Goal: Information Seeking & Learning: Learn about a topic

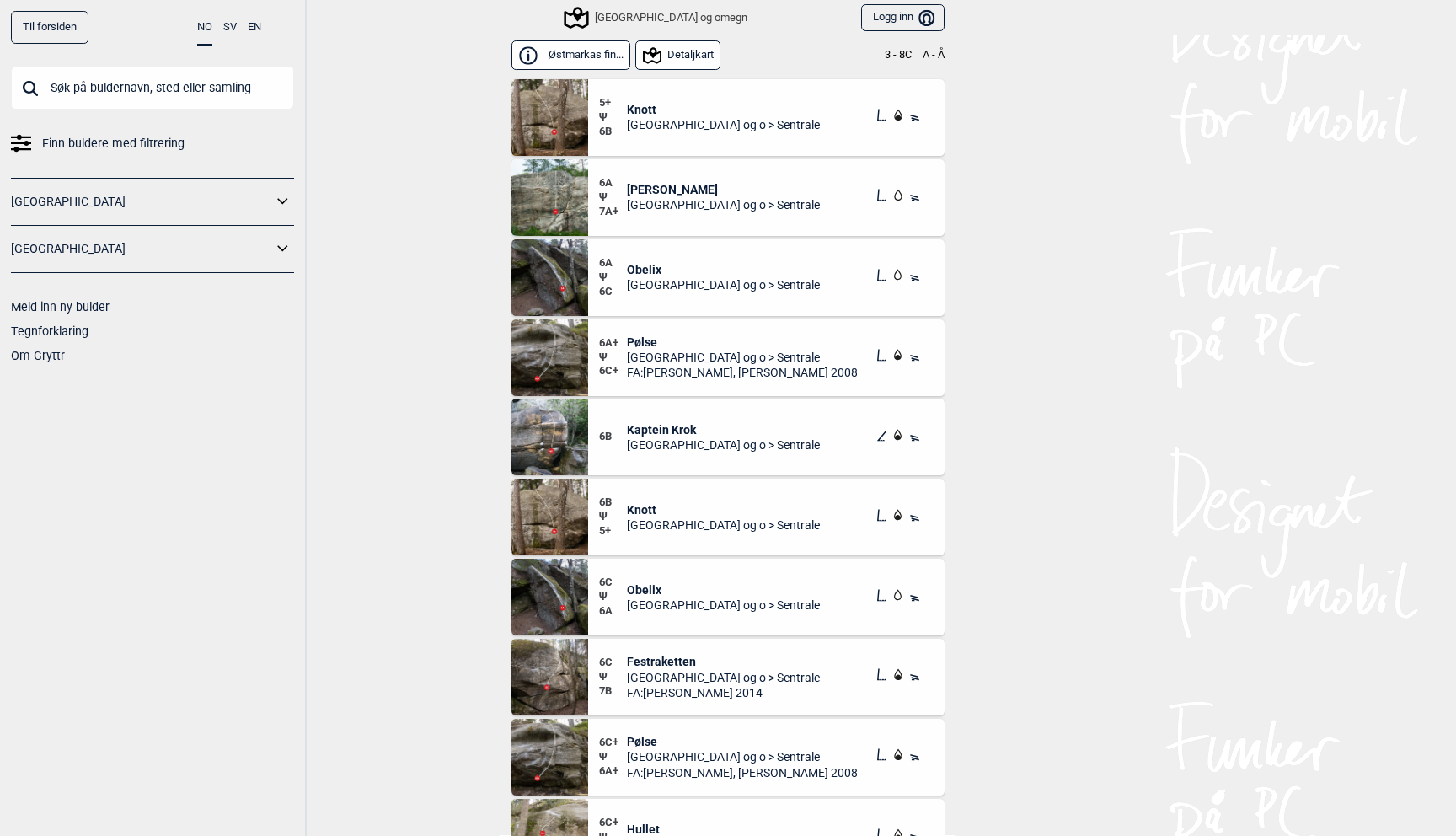
click at [112, 215] on div "[GEOGRAPHIC_DATA]" at bounding box center [152, 202] width 283 height 48
click at [156, 194] on link "[GEOGRAPHIC_DATA]" at bounding box center [141, 202] width 261 height 24
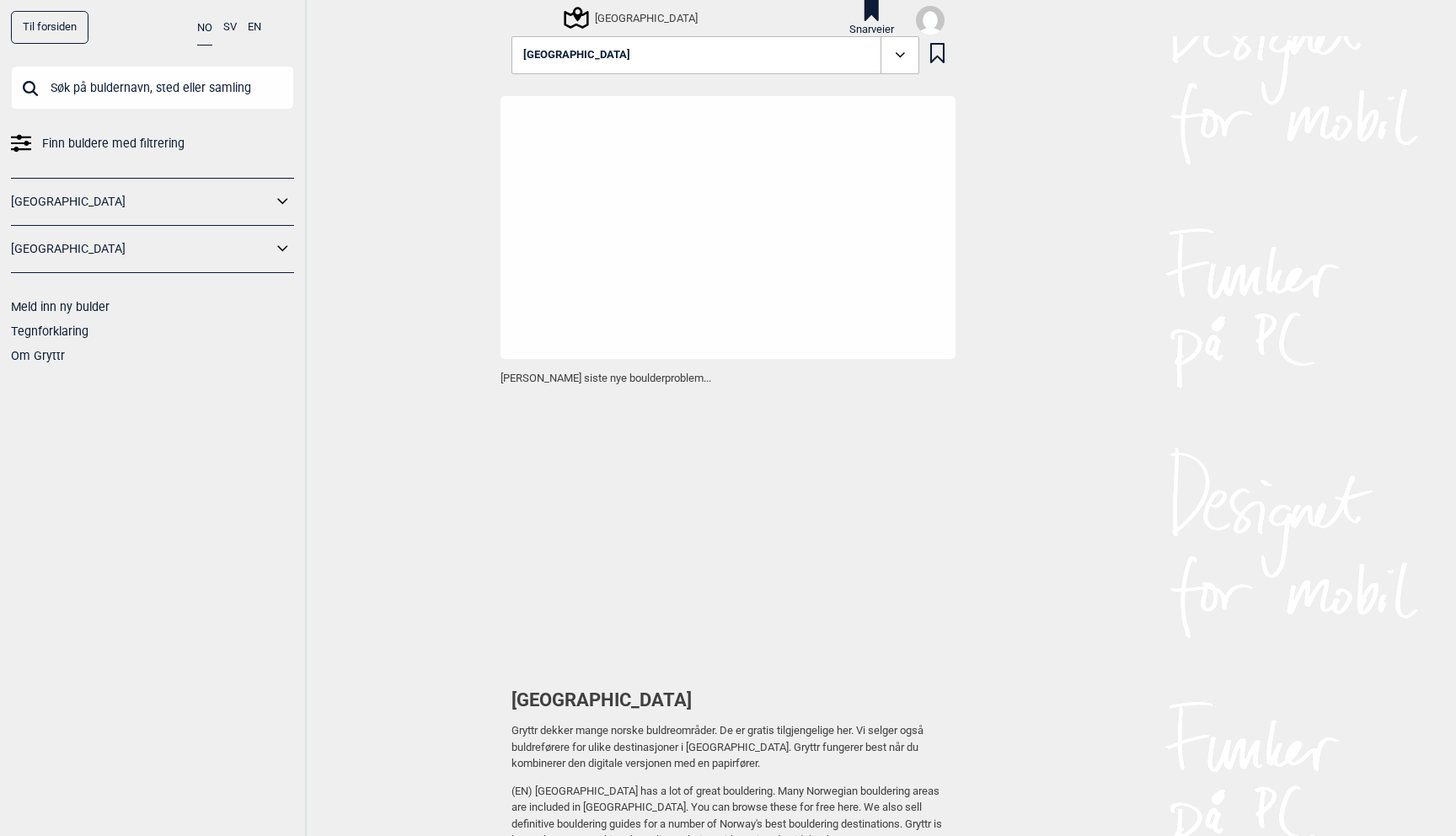
click at [284, 202] on icon at bounding box center [282, 201] width 10 height 6
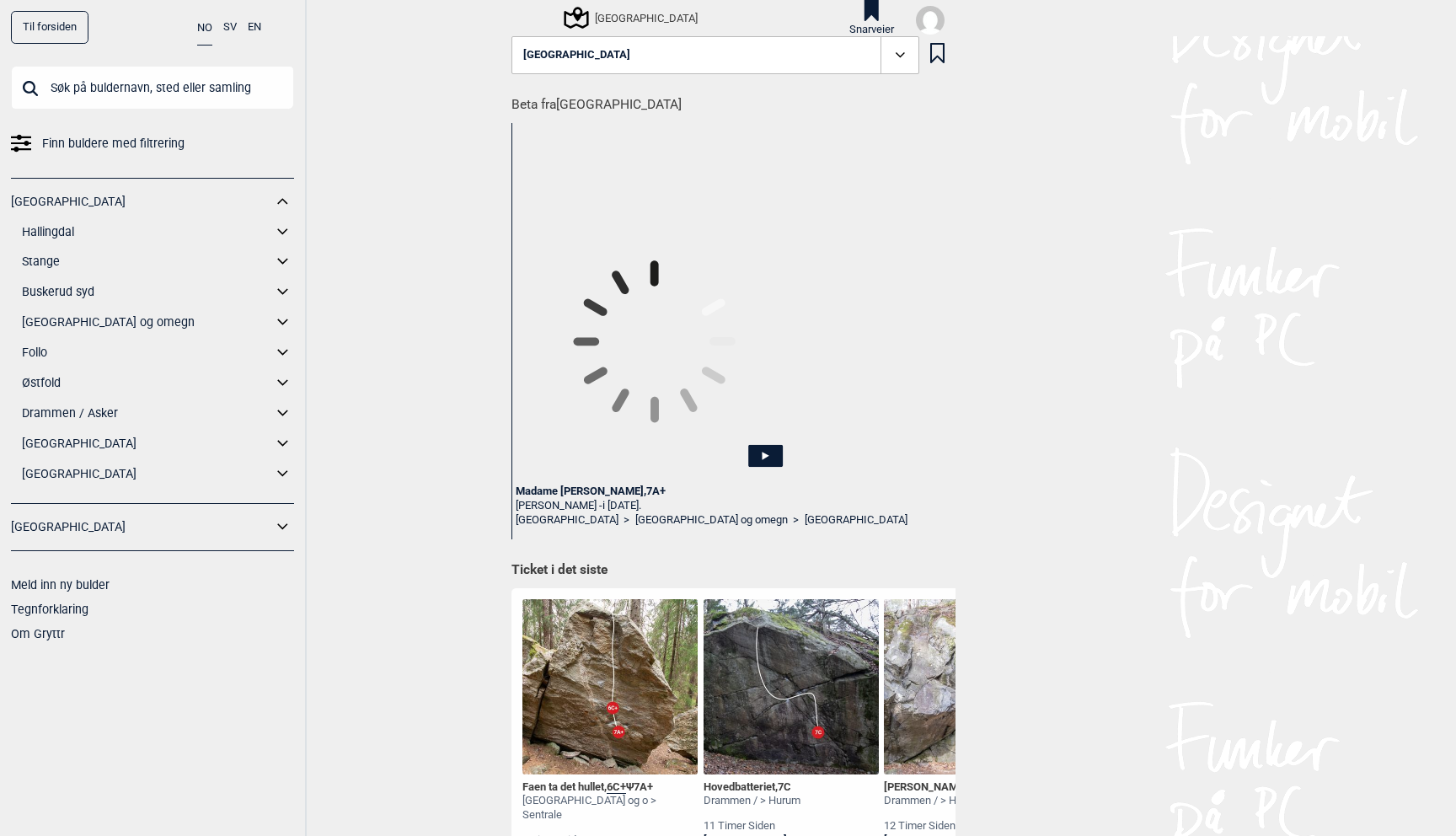
click at [281, 321] on icon at bounding box center [283, 322] width 22 height 24
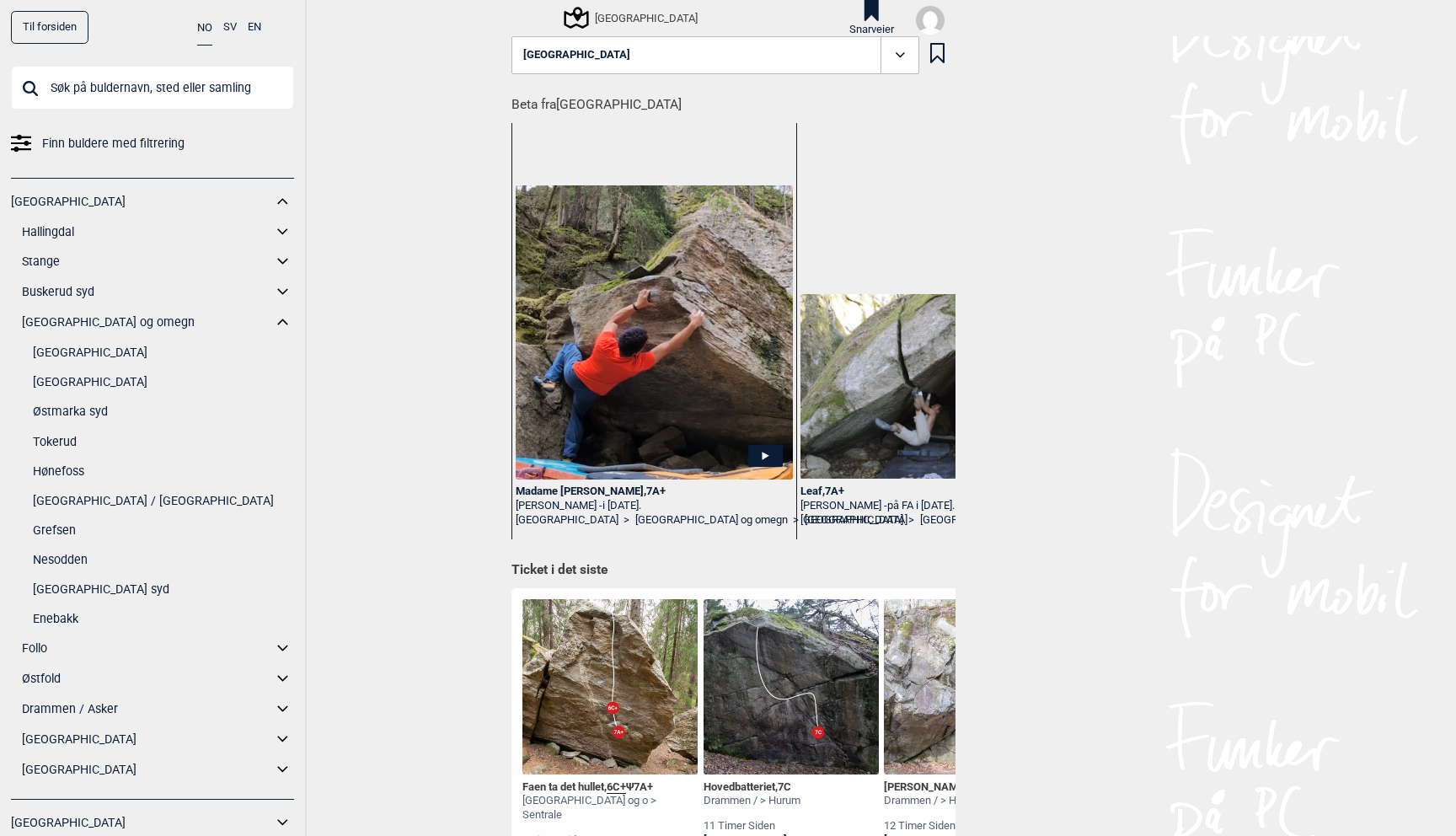
click at [62, 437] on link "Tokerud" at bounding box center [163, 442] width 261 height 24
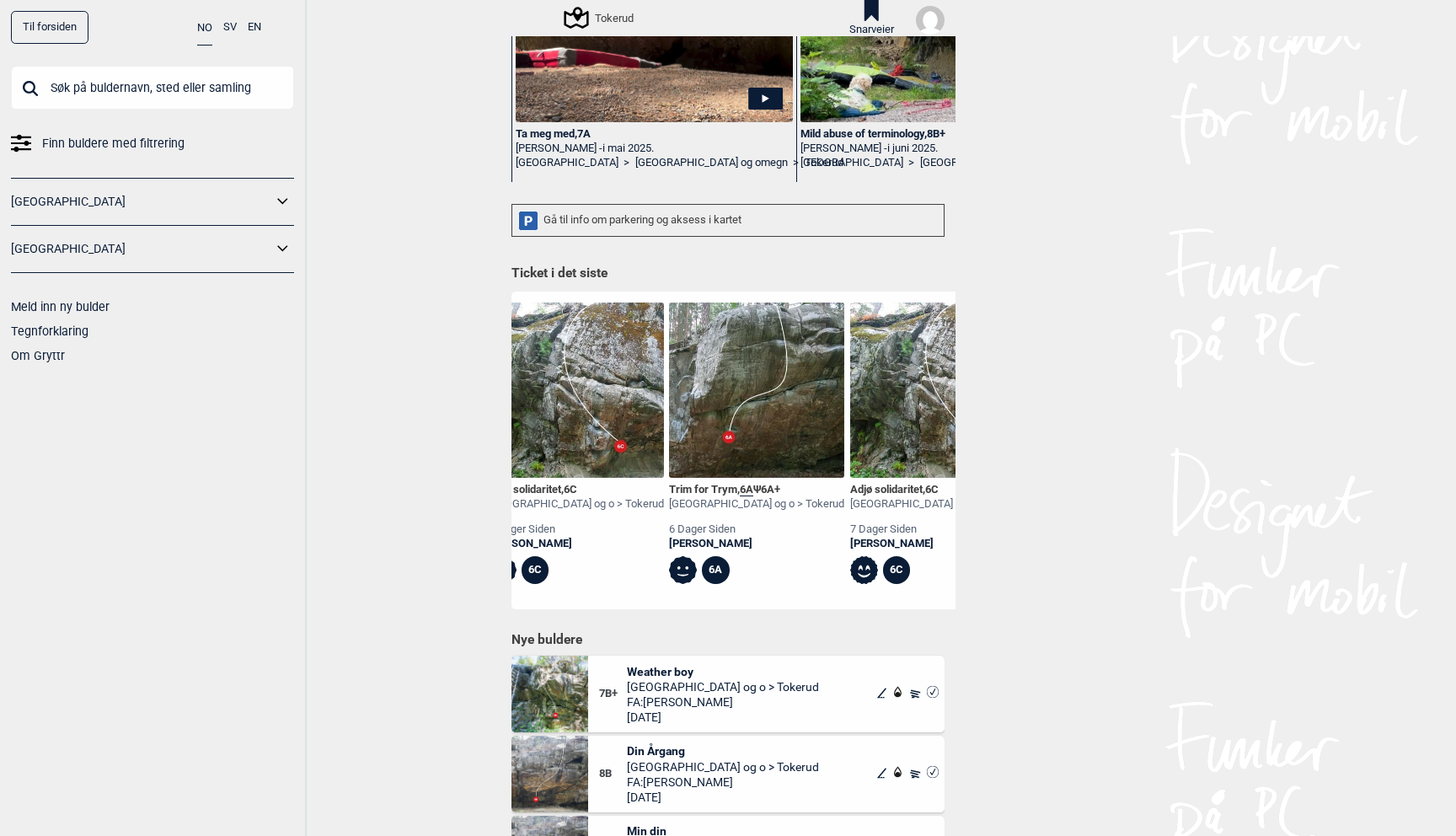
scroll to position [0, 578]
click at [766, 487] on span "6A+" at bounding box center [768, 489] width 19 height 13
click at [744, 440] on img at bounding box center [755, 390] width 176 height 176
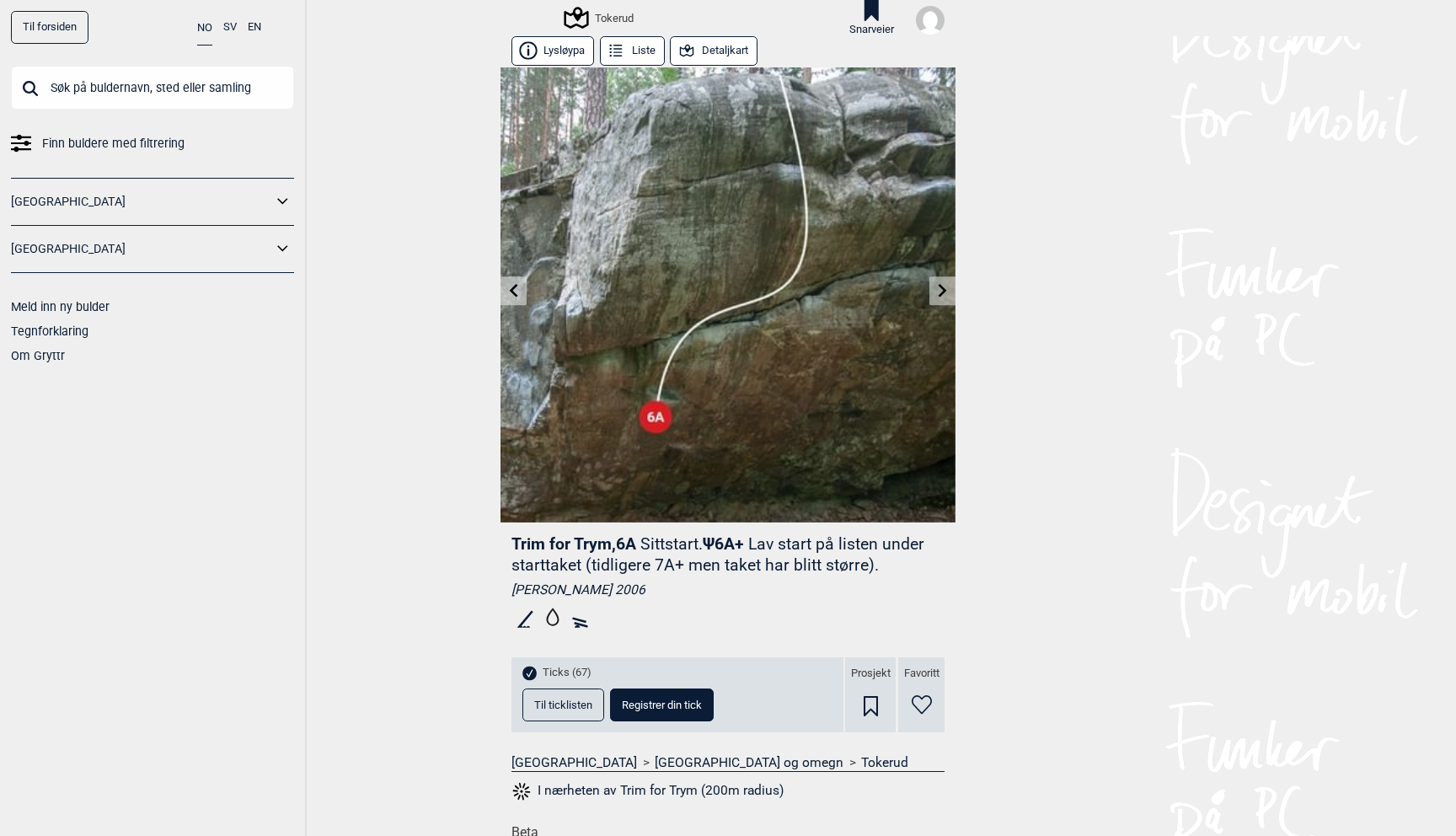
click at [809, 602] on div "Trim for Trym , 6A Sittstart. Ψ 6A+ Lav start på listen under starttaket (tidli…" at bounding box center [728, 584] width 433 height 102
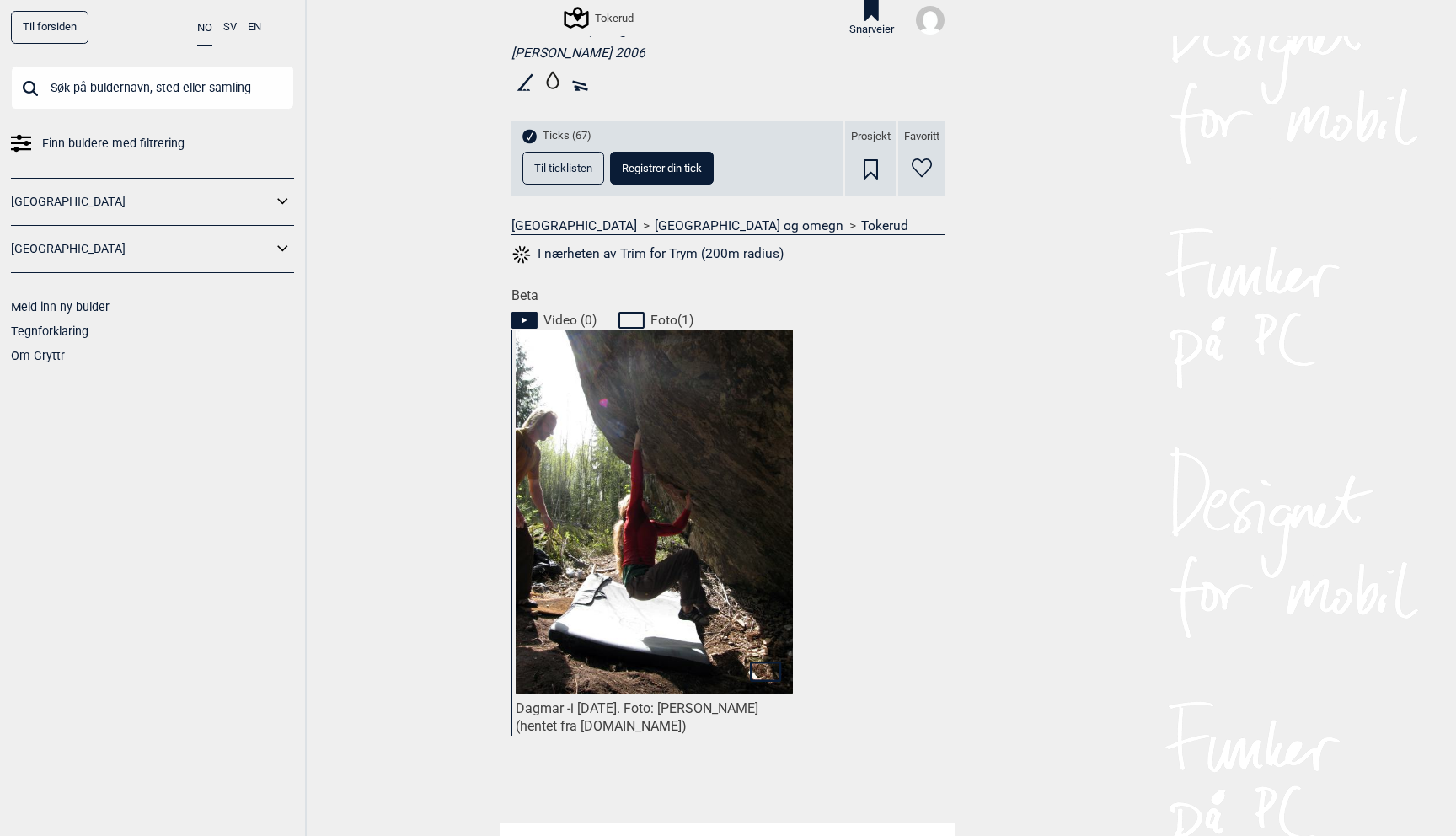
scroll to position [577, 0]
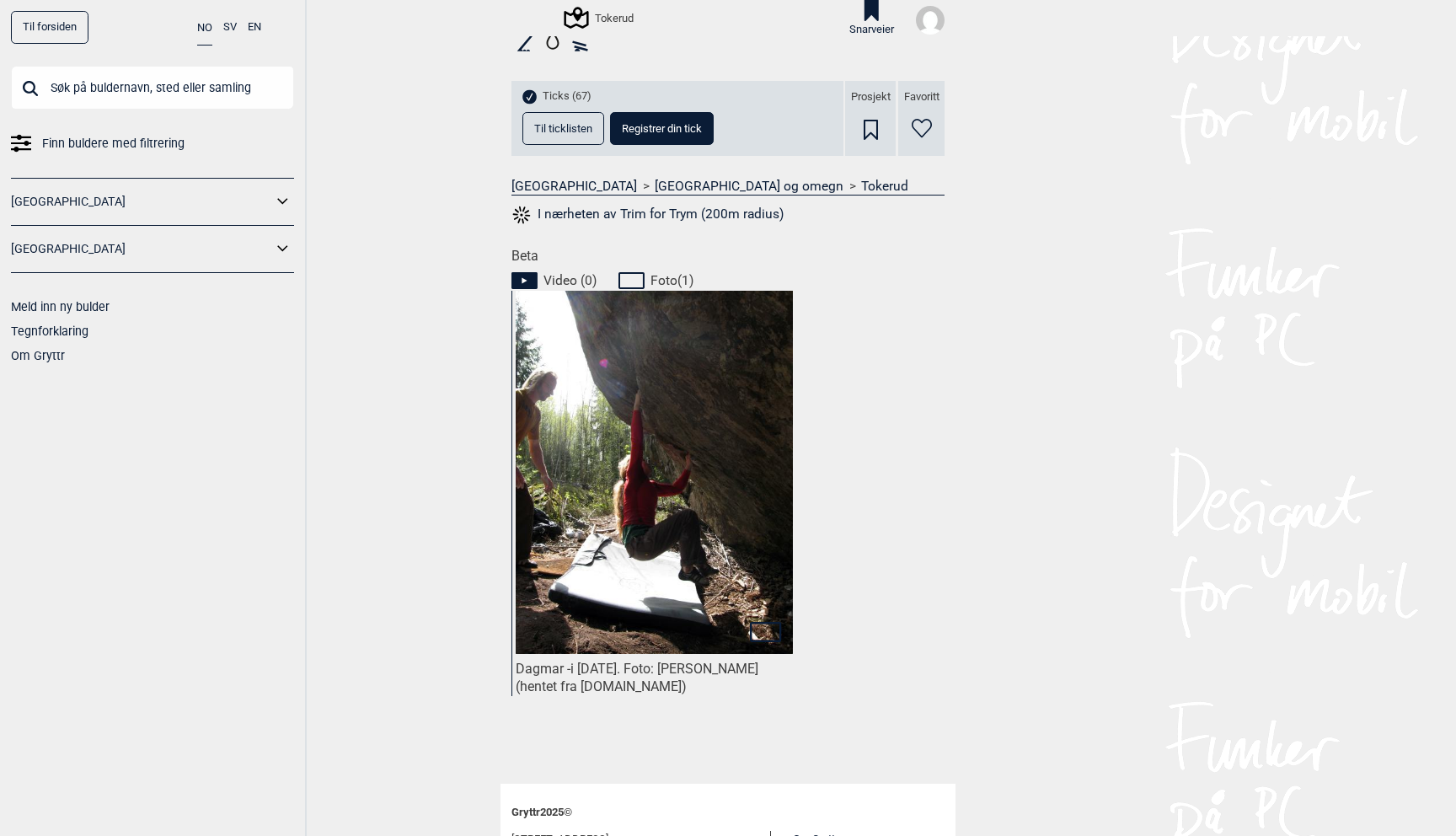
click at [626, 274] on icon at bounding box center [635, 280] width 32 height 20
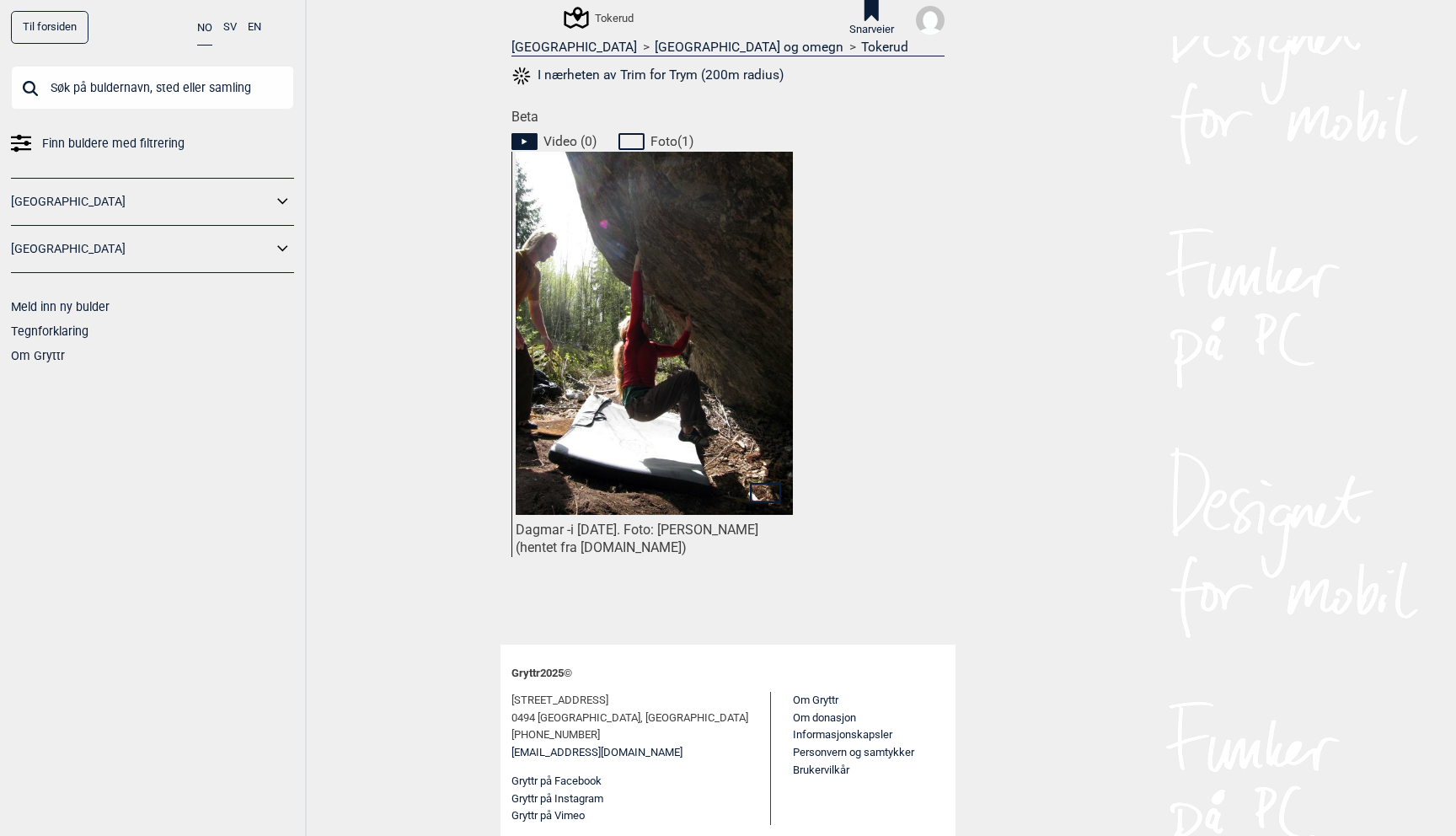
scroll to position [0, 0]
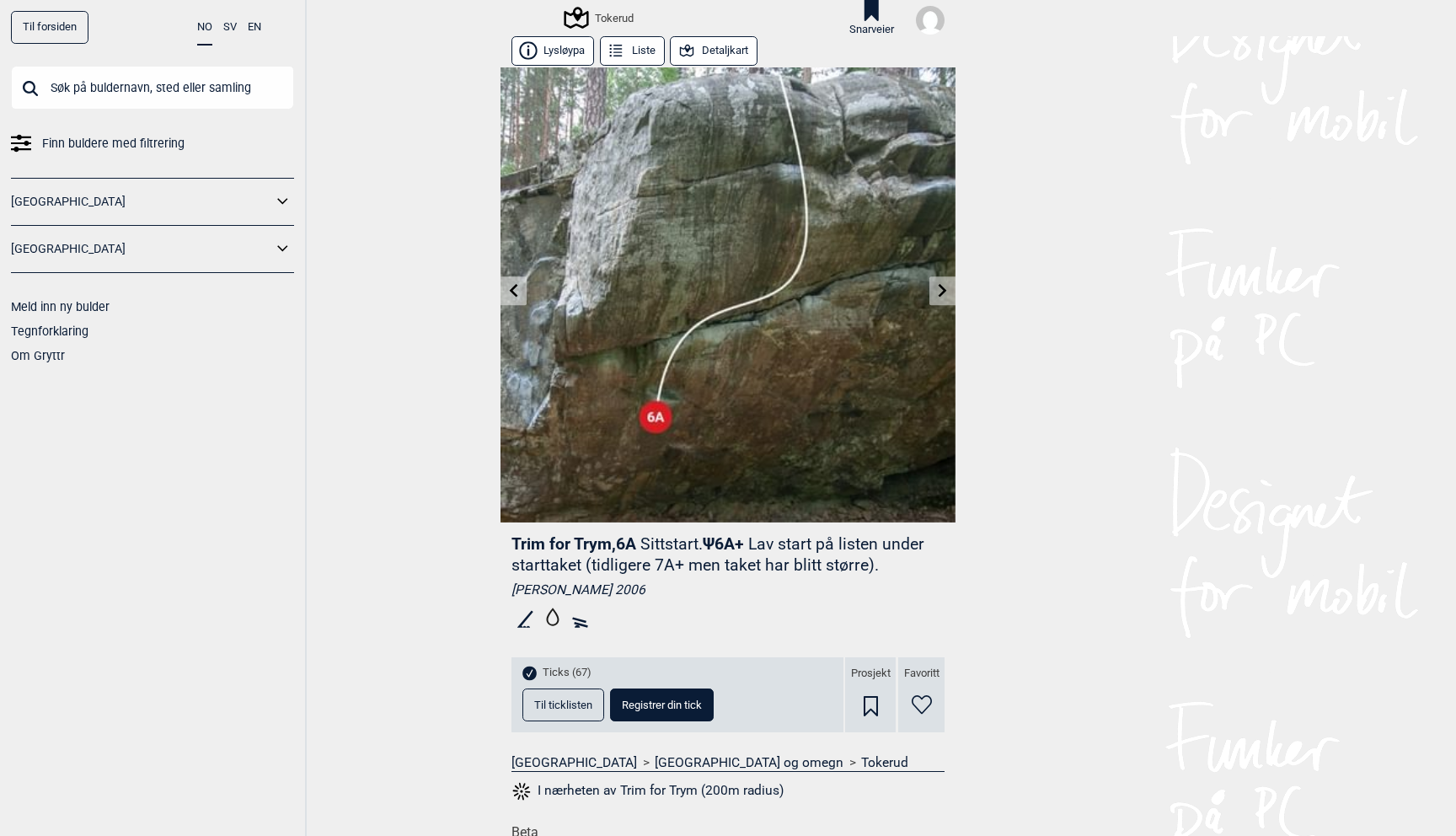
click at [939, 285] on icon at bounding box center [943, 290] width 8 height 14
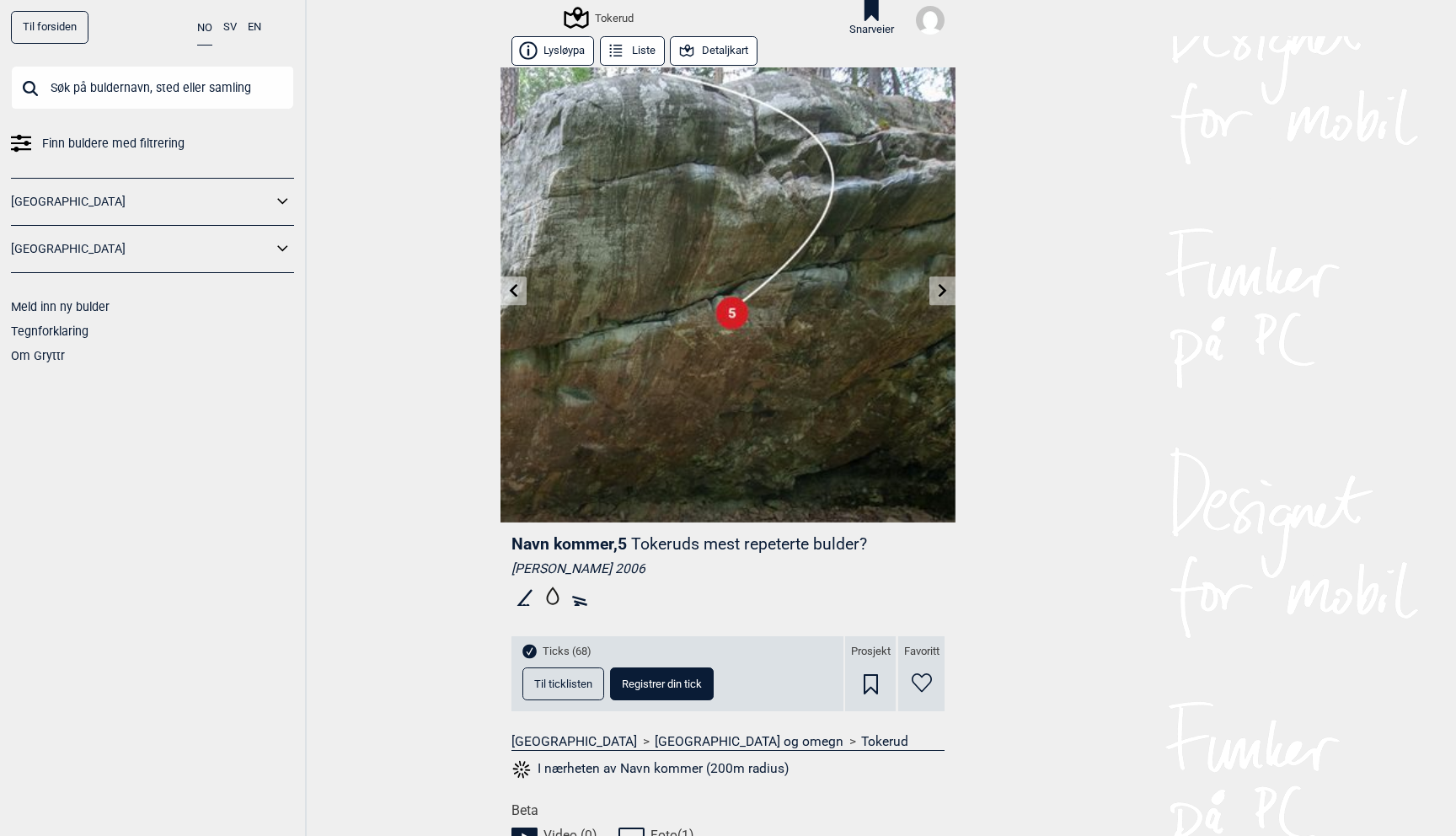
click at [939, 285] on icon at bounding box center [943, 290] width 8 height 14
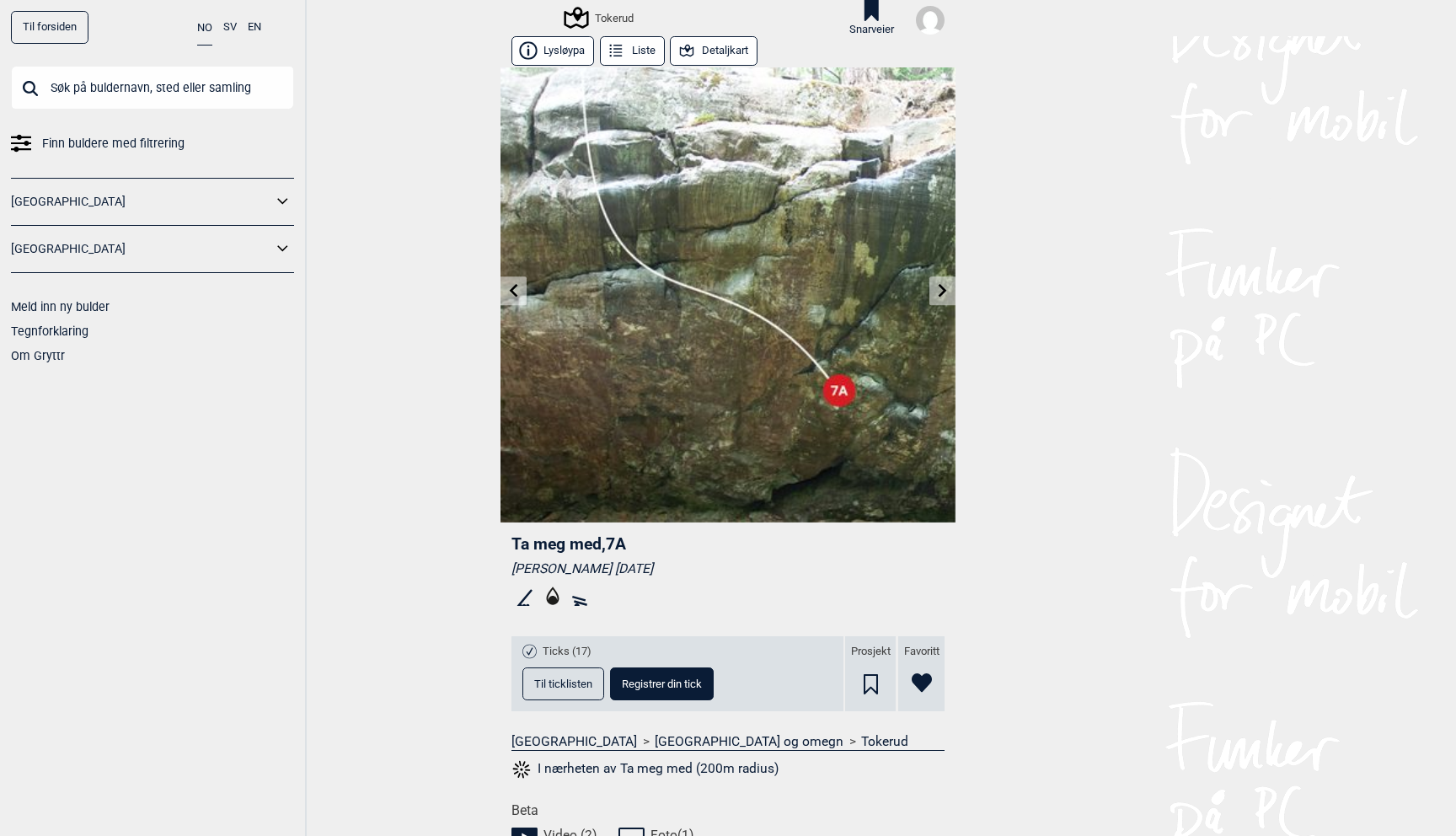
click at [939, 285] on icon at bounding box center [943, 290] width 8 height 14
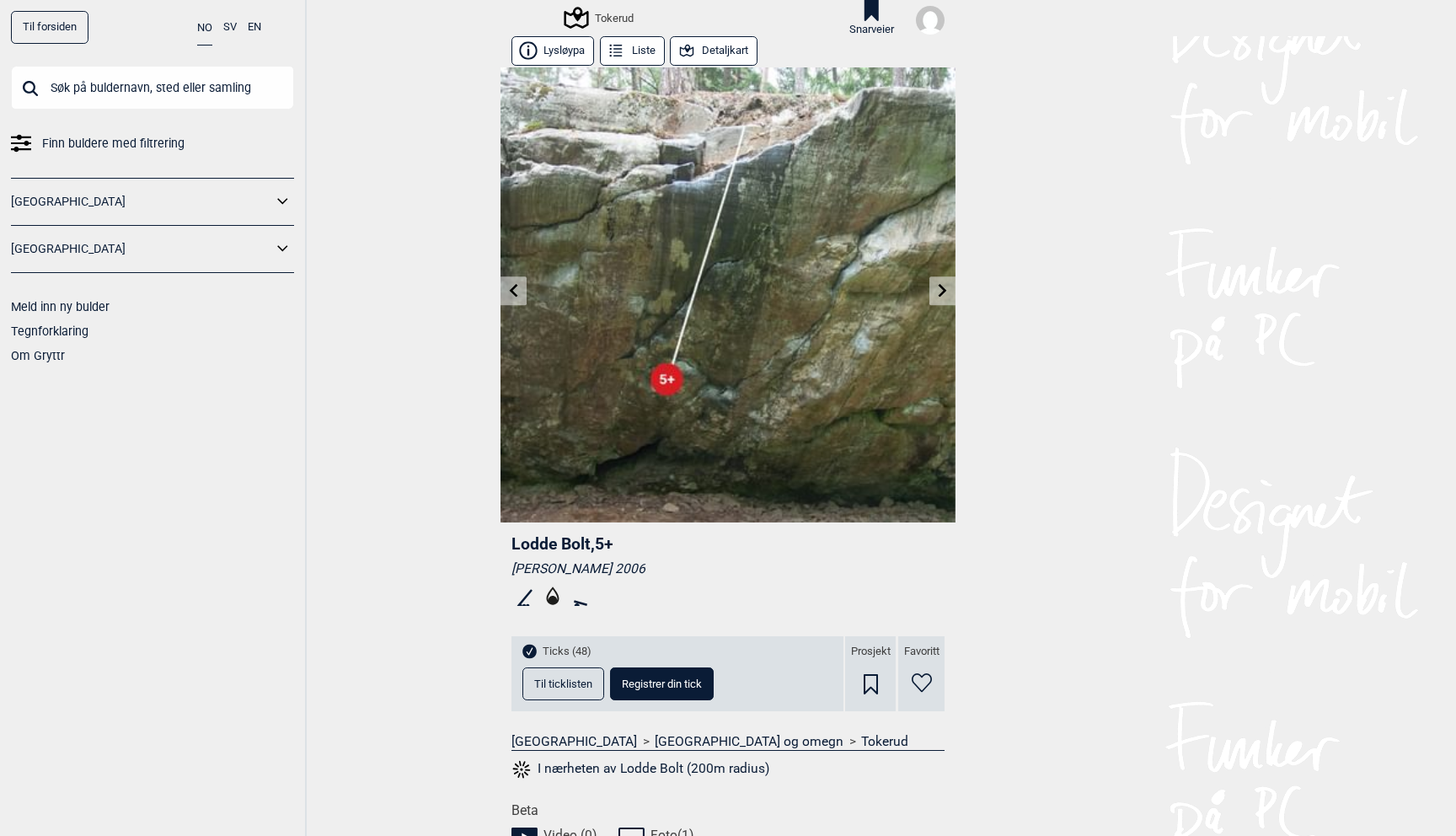
click at [936, 287] on icon at bounding box center [943, 290] width 14 height 14
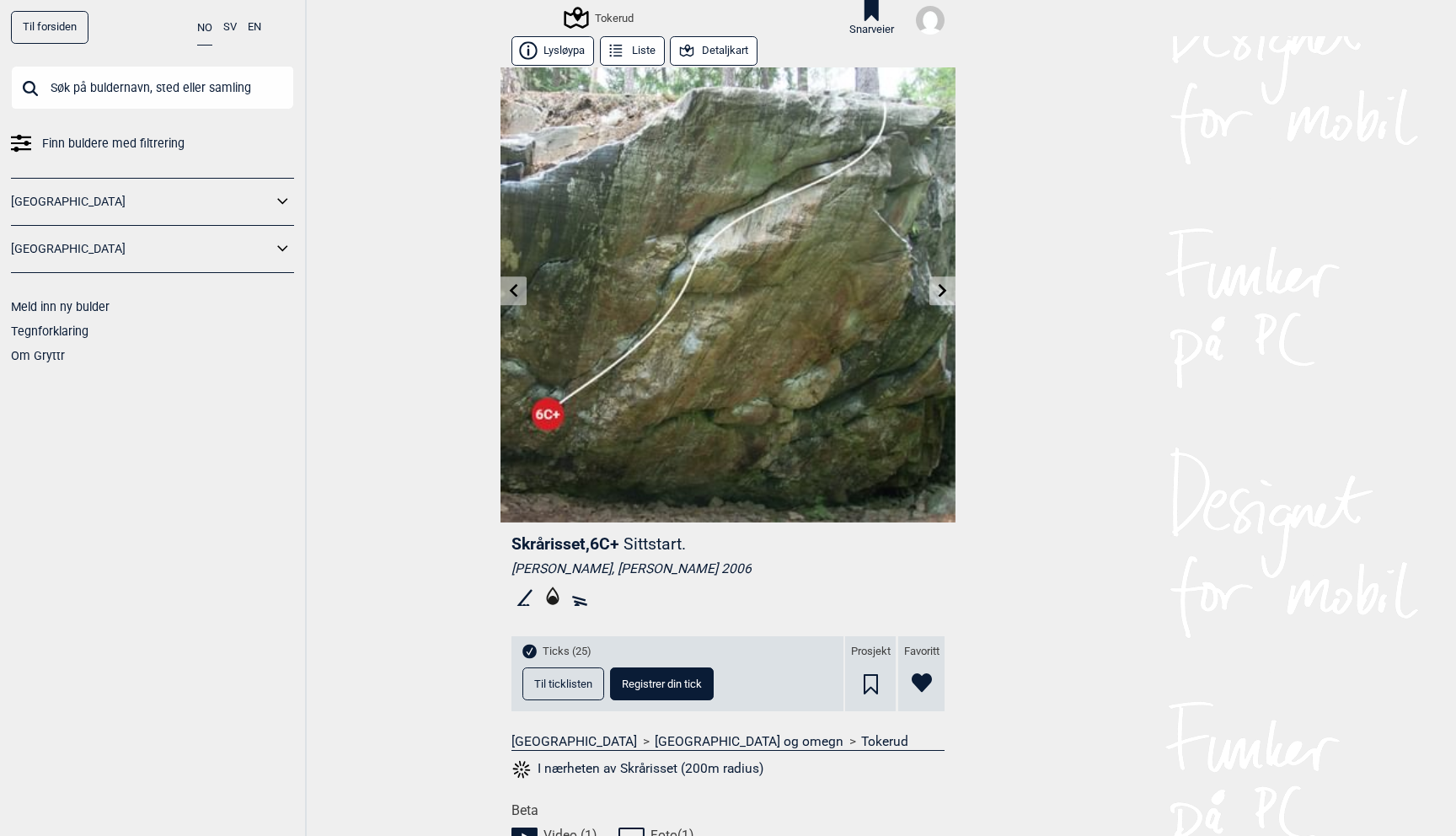
click at [507, 294] on icon at bounding box center [514, 290] width 14 height 14
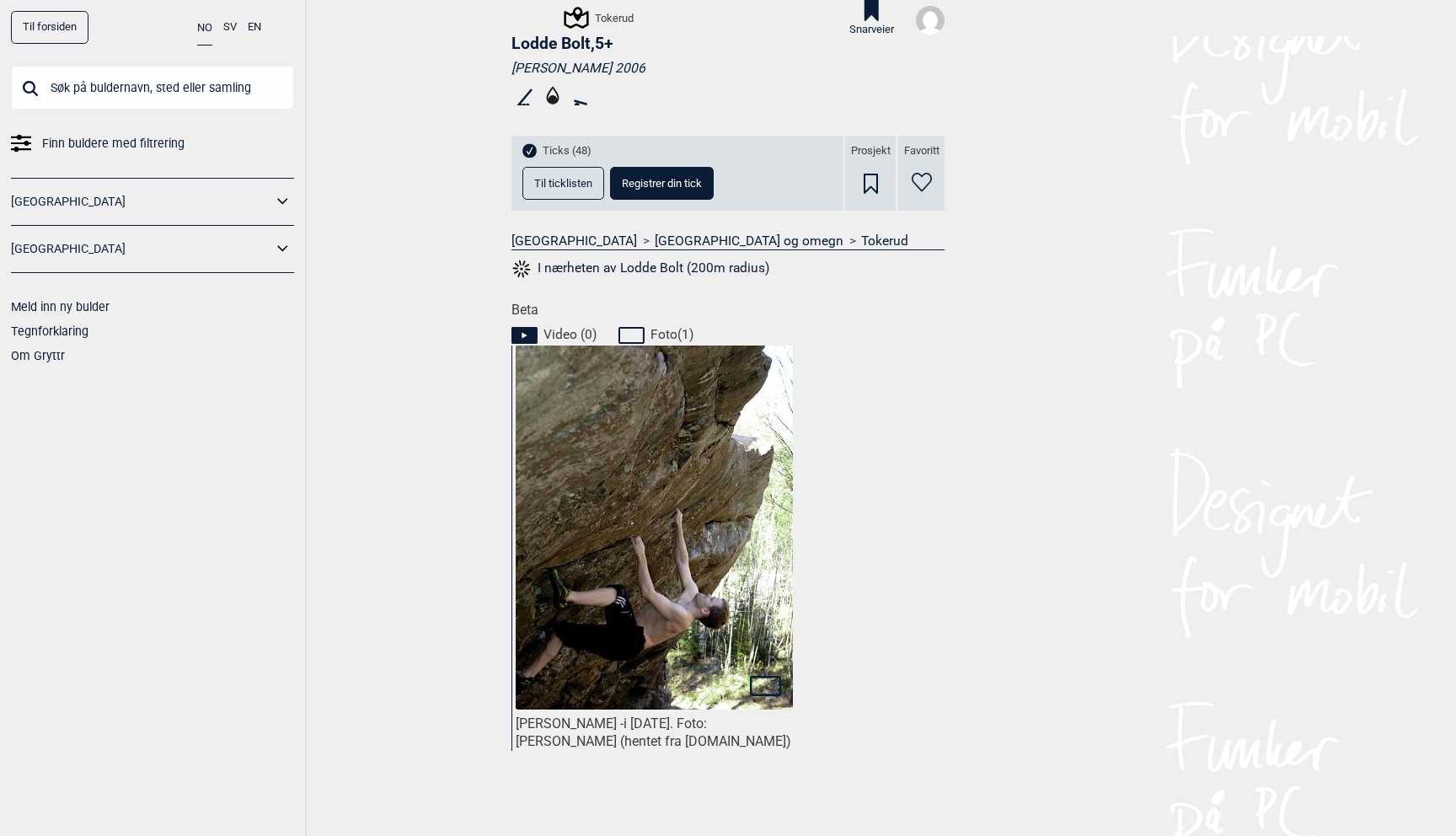
scroll to position [486, 0]
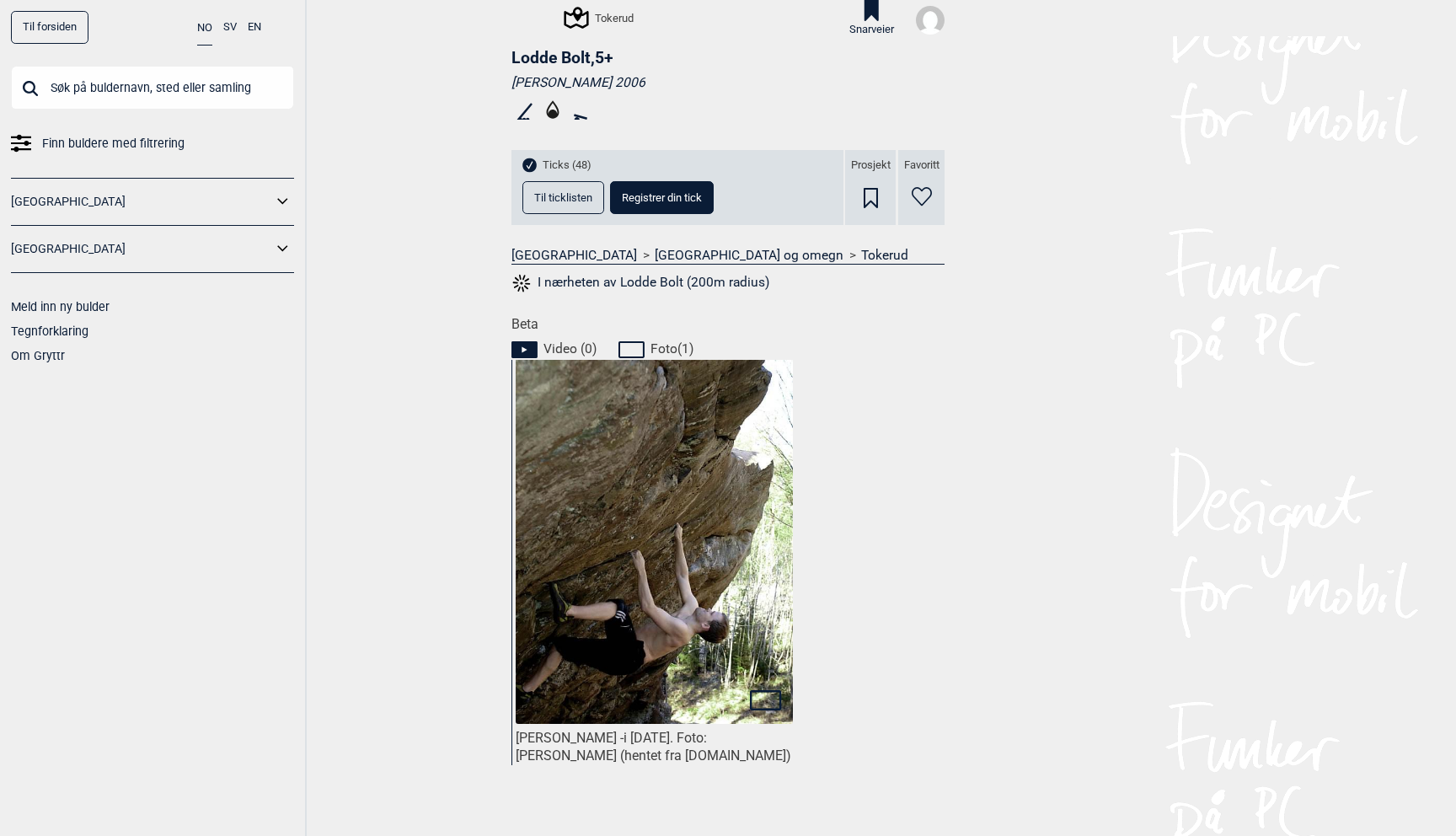
click at [563, 206] on button "Til ticklisten" at bounding box center [563, 198] width 82 height 33
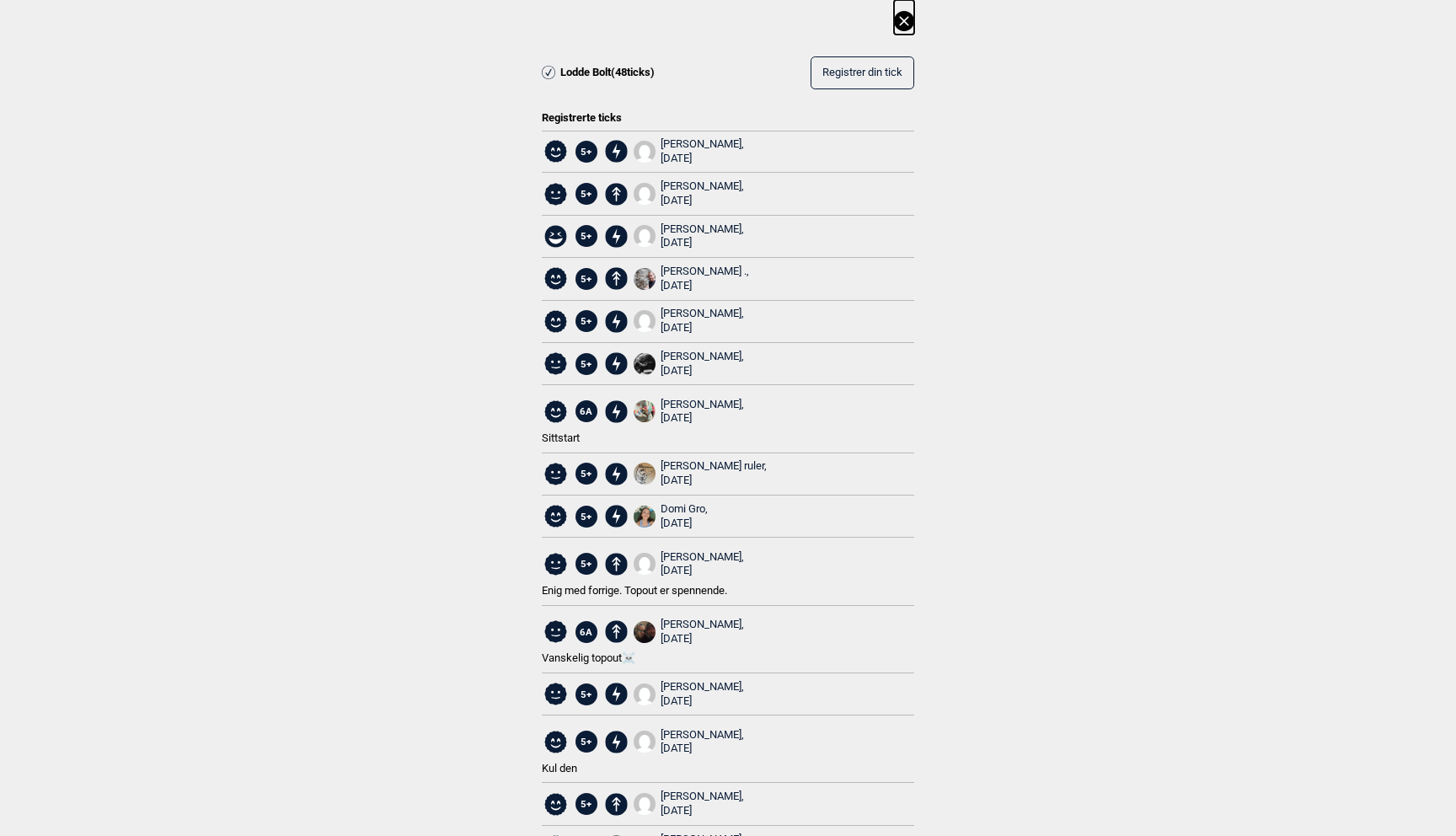
click at [896, 14] on icon at bounding box center [904, 21] width 20 height 20
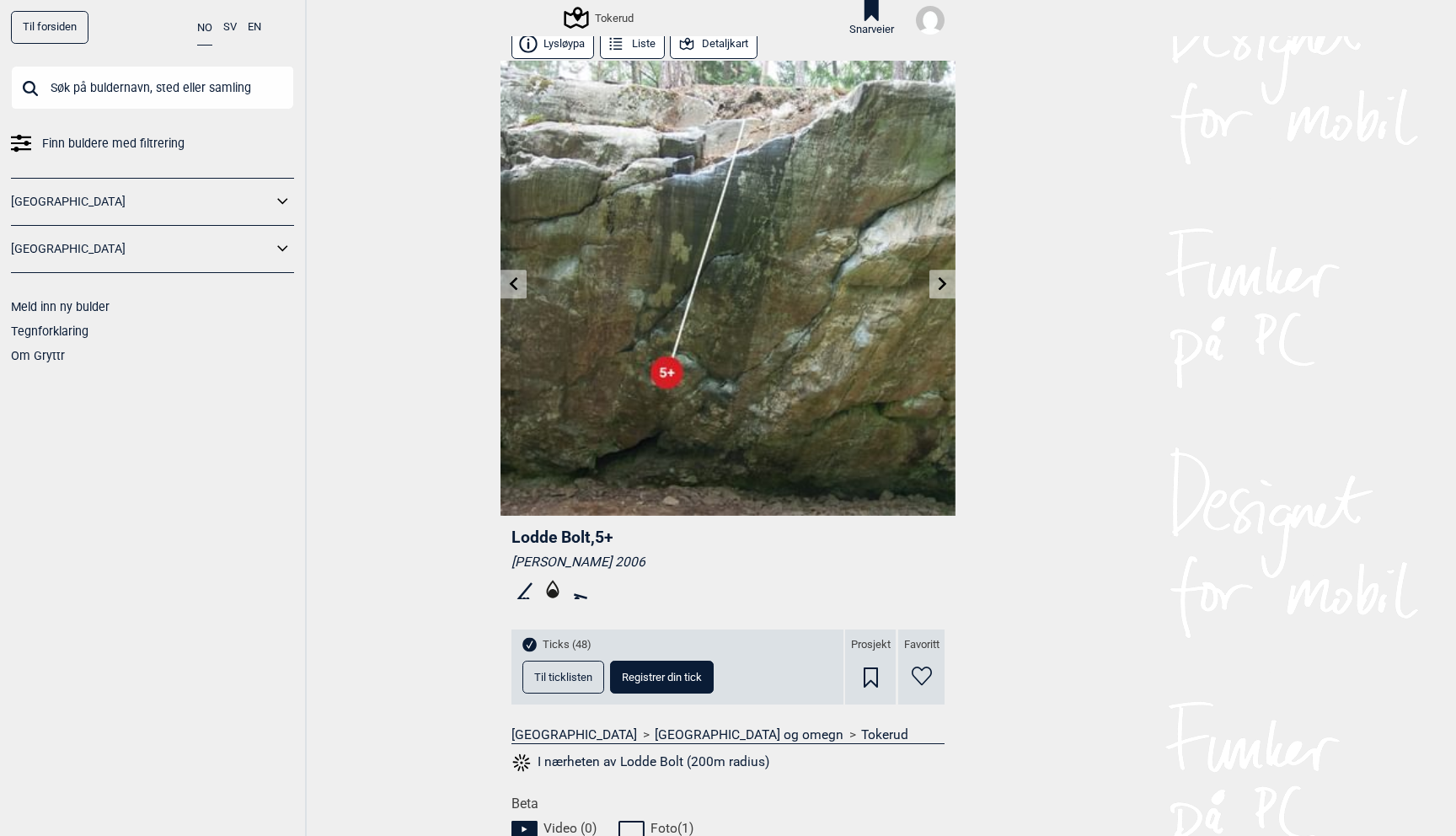
scroll to position [0, 0]
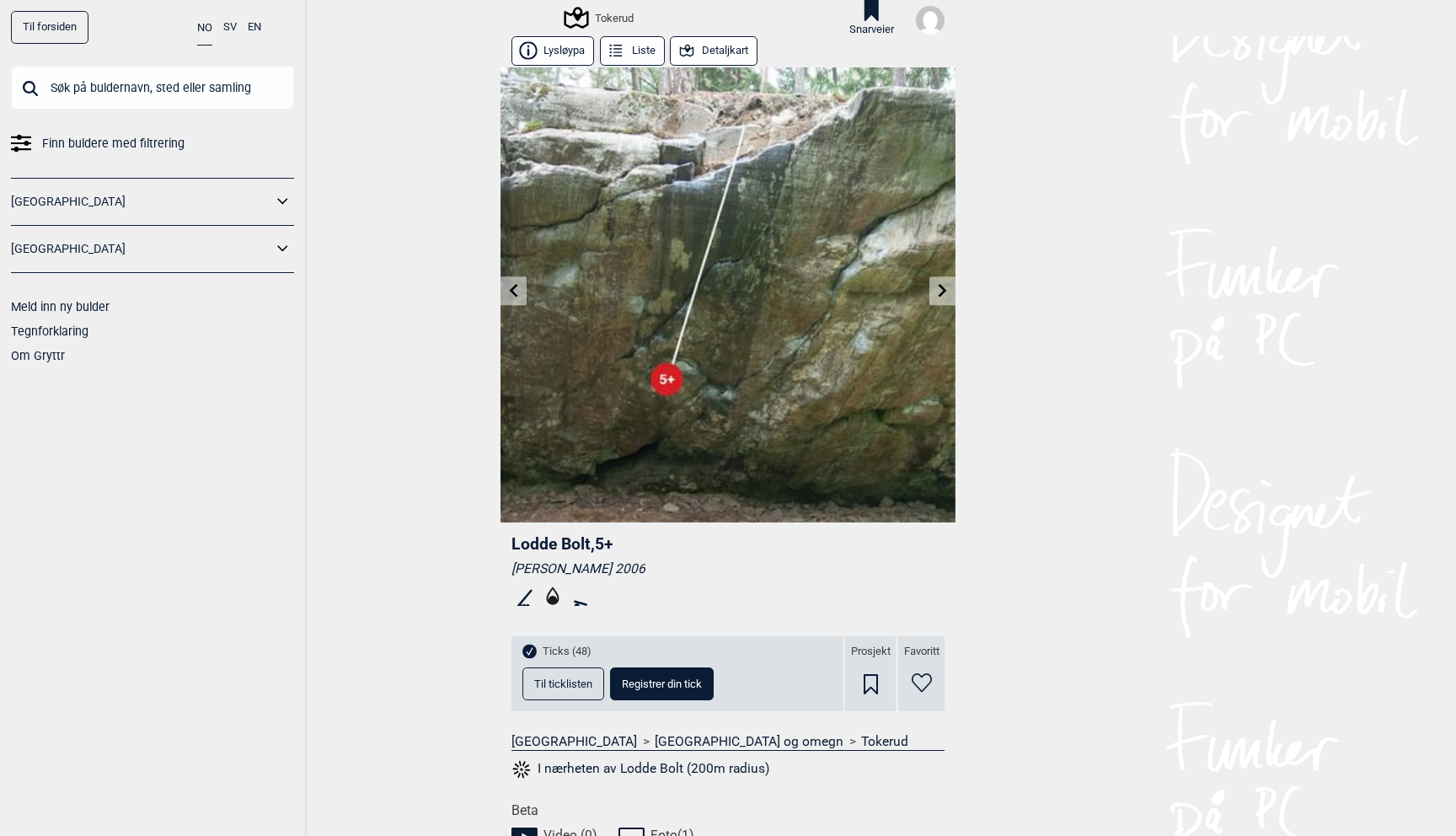
click at [939, 294] on icon at bounding box center [943, 290] width 8 height 14
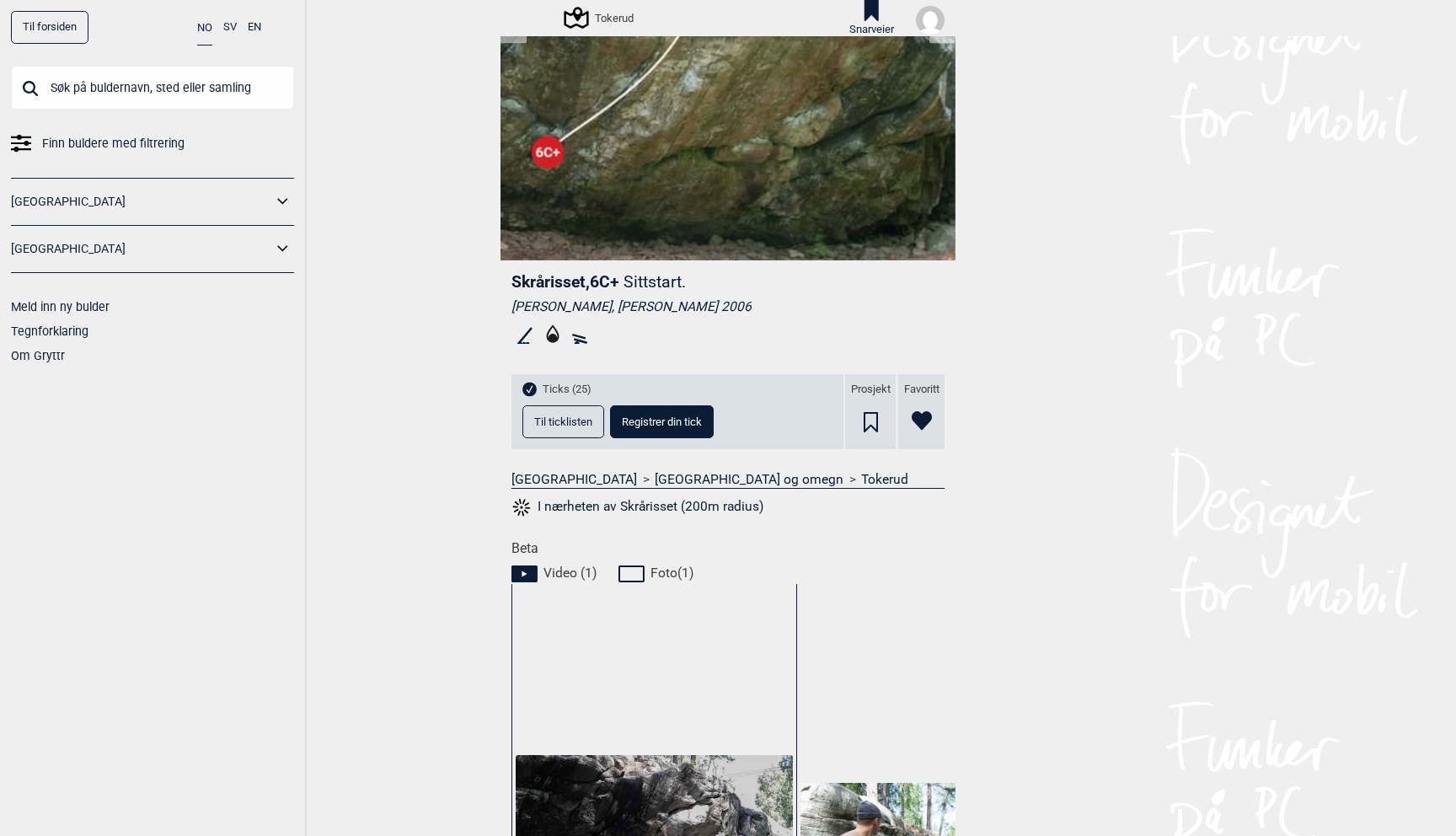
scroll to position [274, 0]
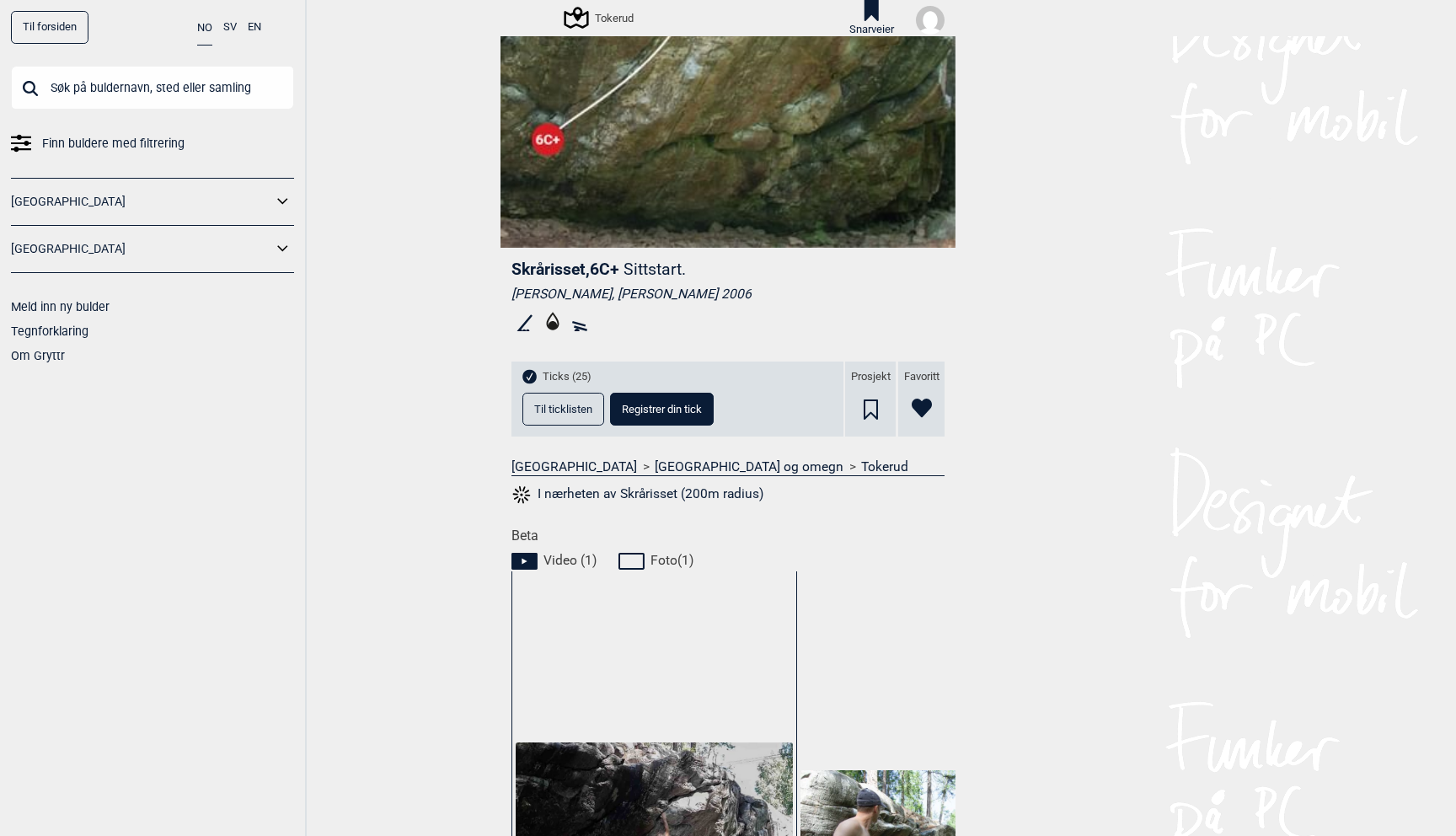
click at [564, 415] on button "Til ticklisten" at bounding box center [563, 409] width 82 height 33
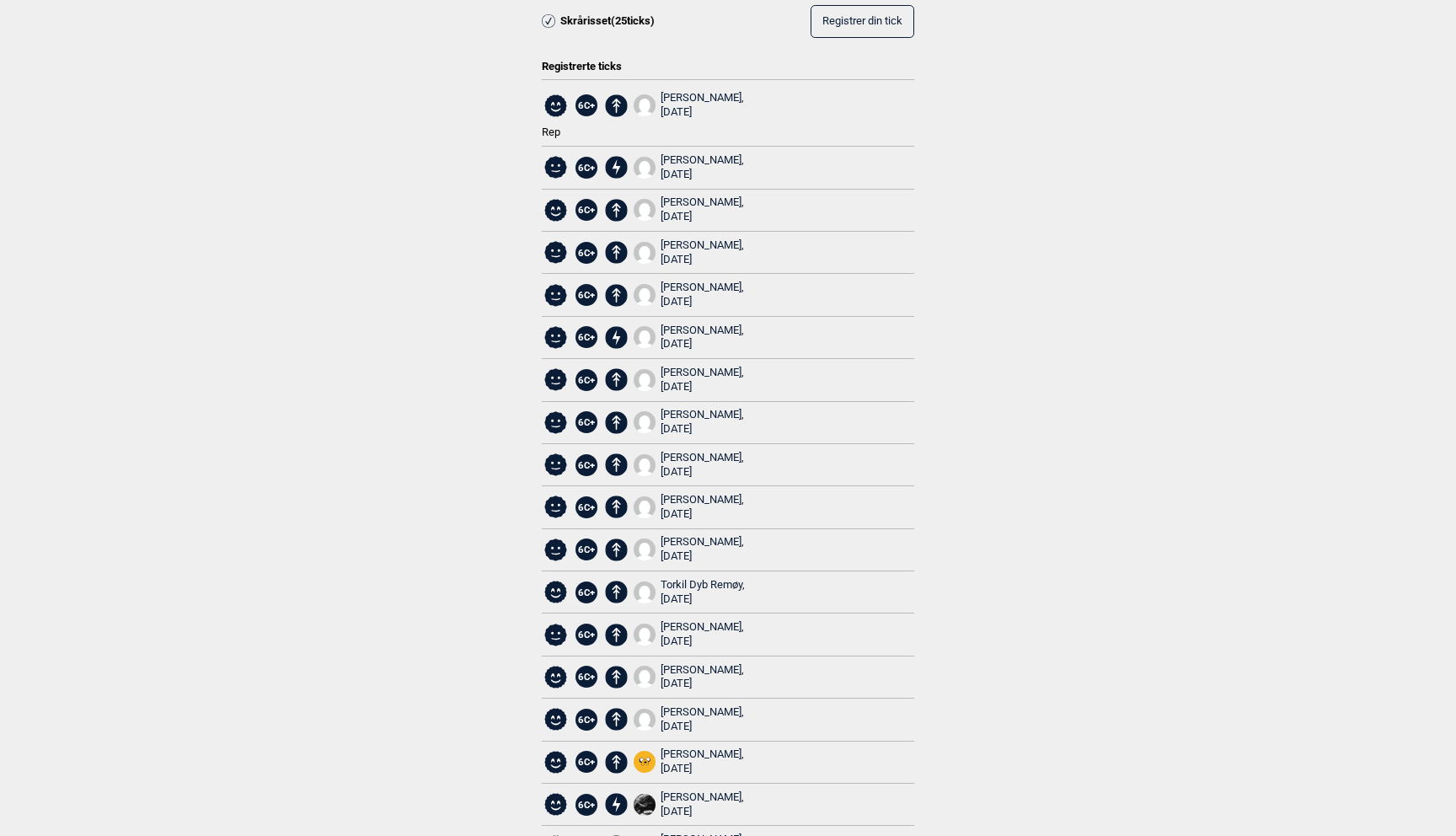
scroll to position [0, 0]
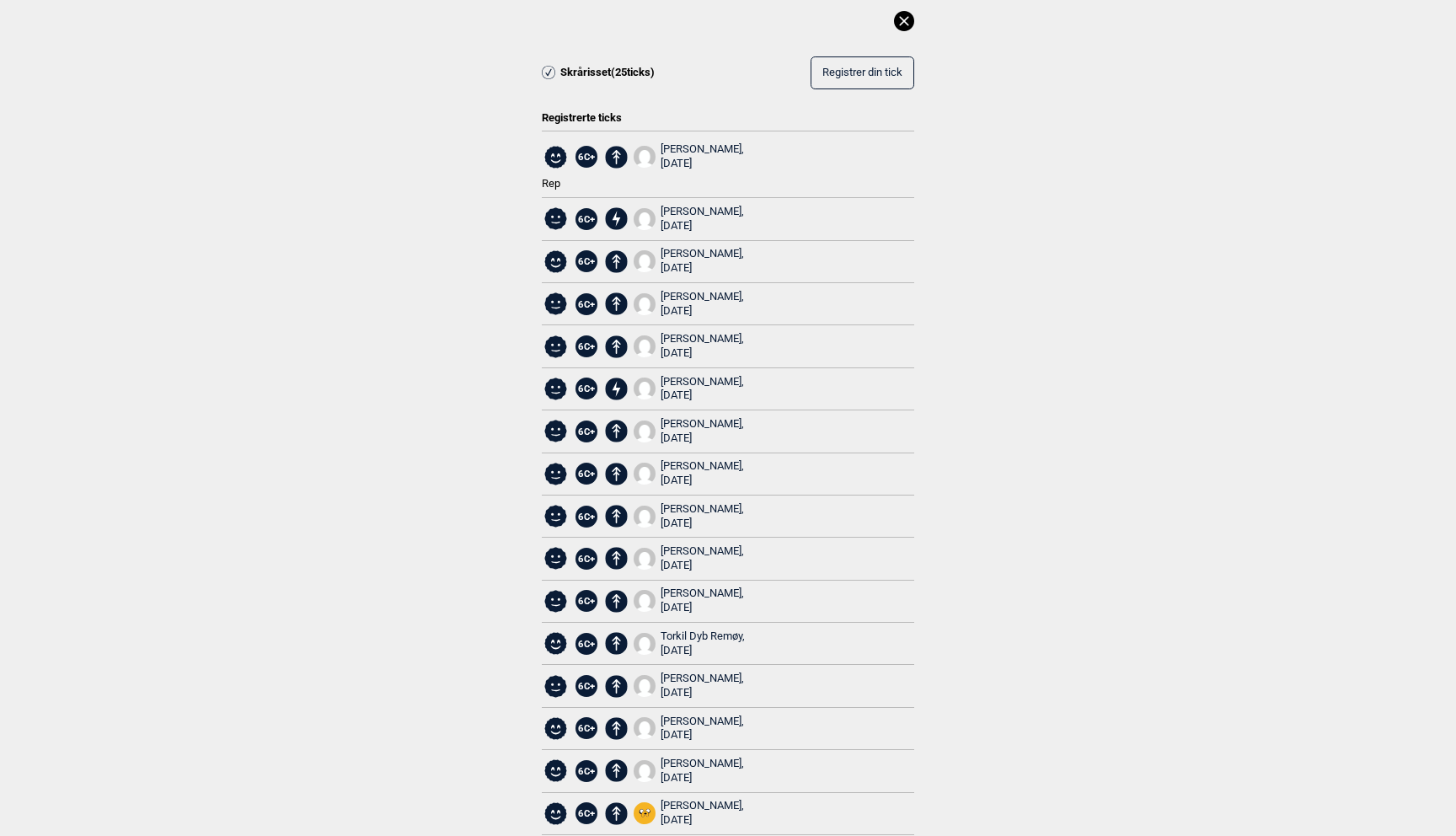
click at [899, 23] on icon at bounding box center [903, 20] width 9 height 9
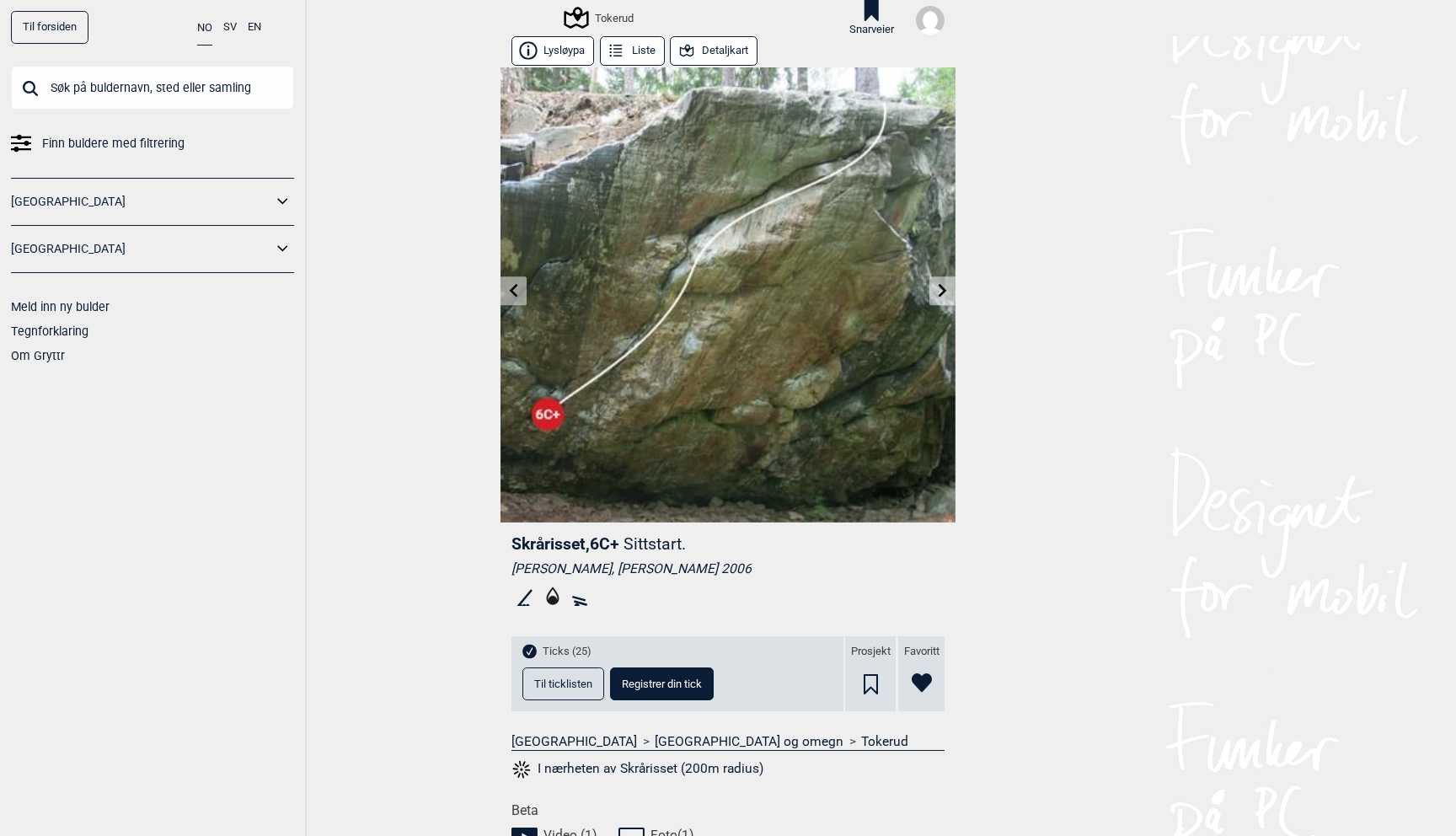
click at [929, 293] on link at bounding box center [942, 290] width 26 height 28
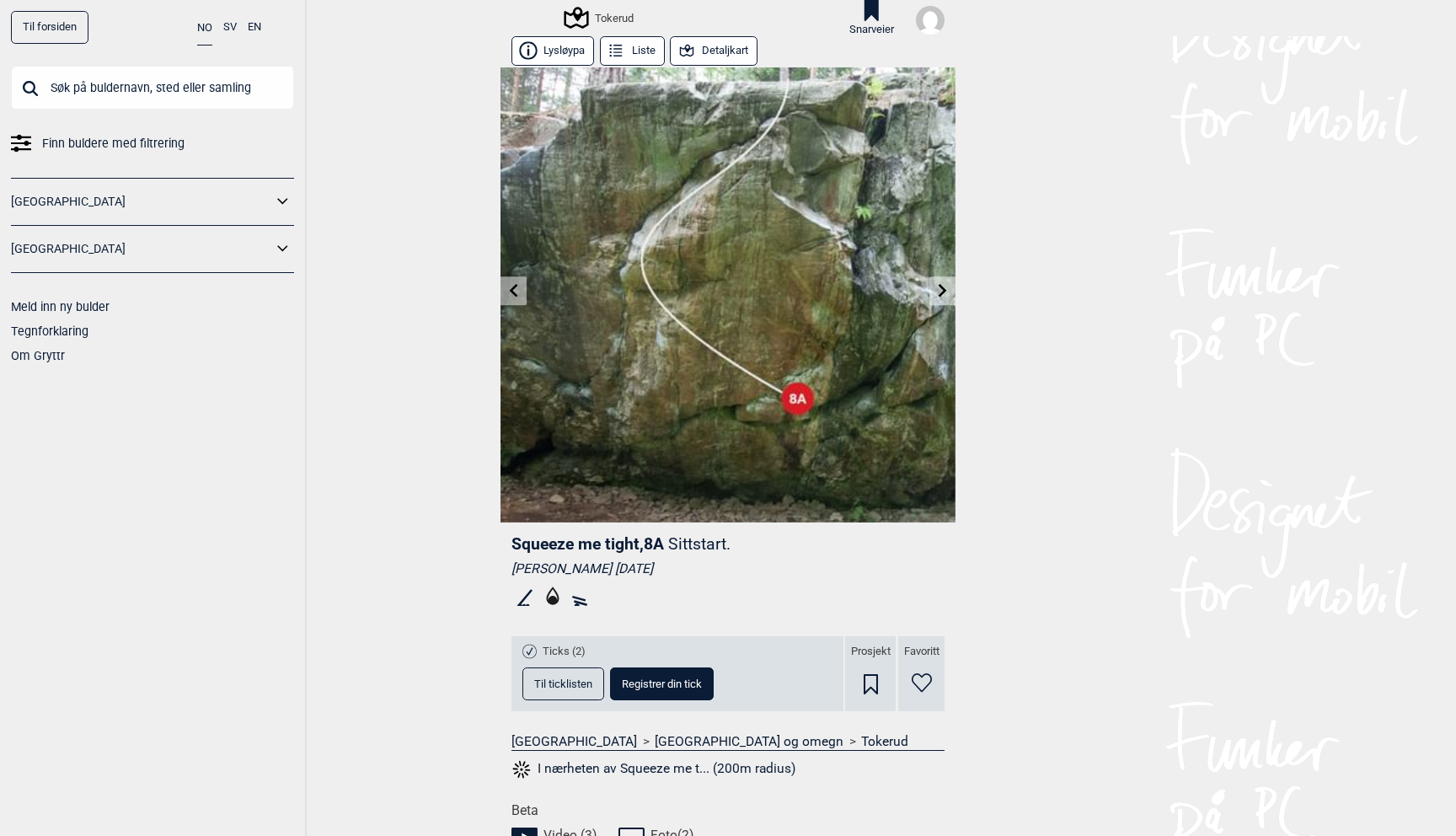
click at [929, 293] on link at bounding box center [942, 290] width 26 height 28
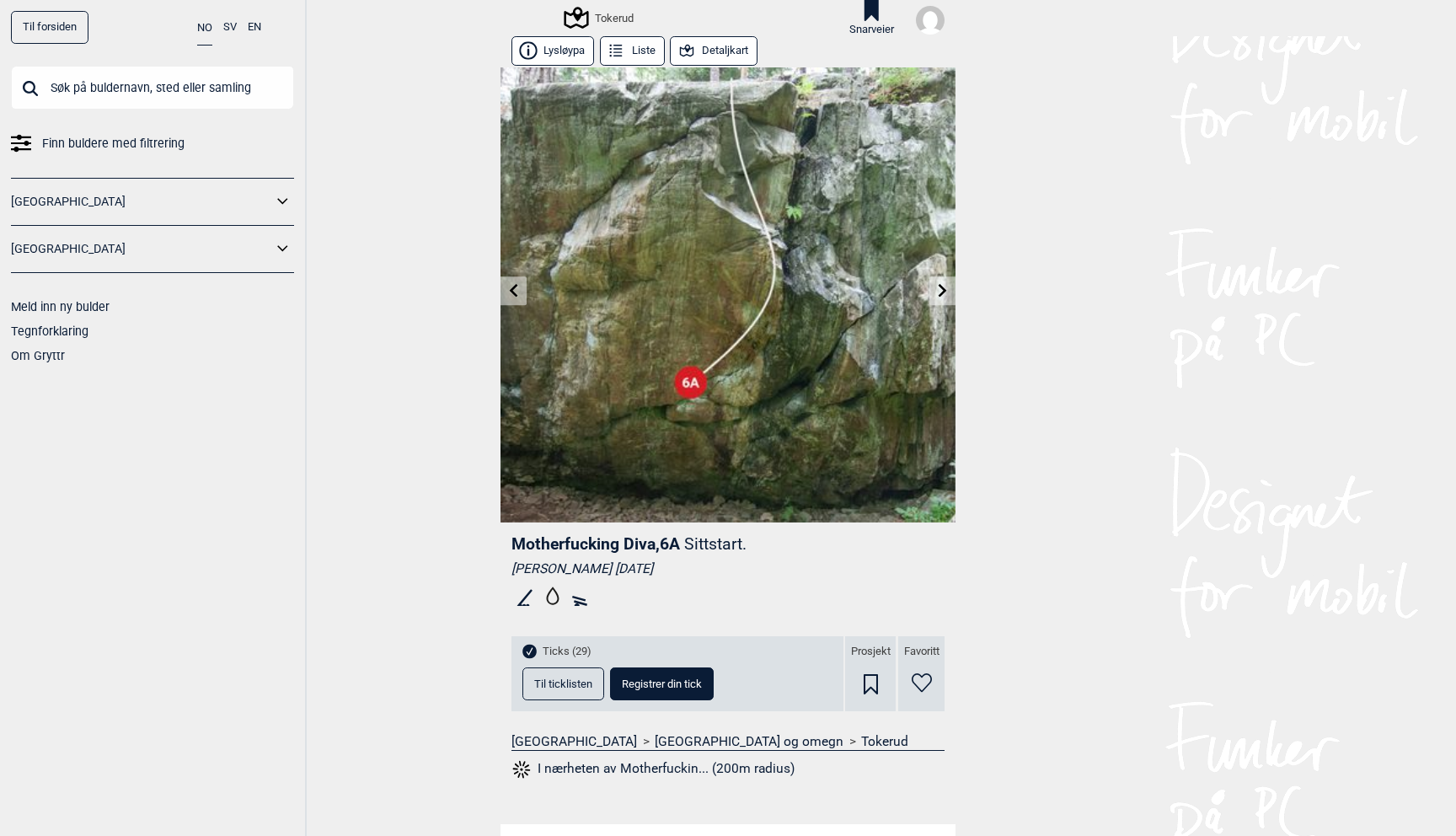
scroll to position [180, 0]
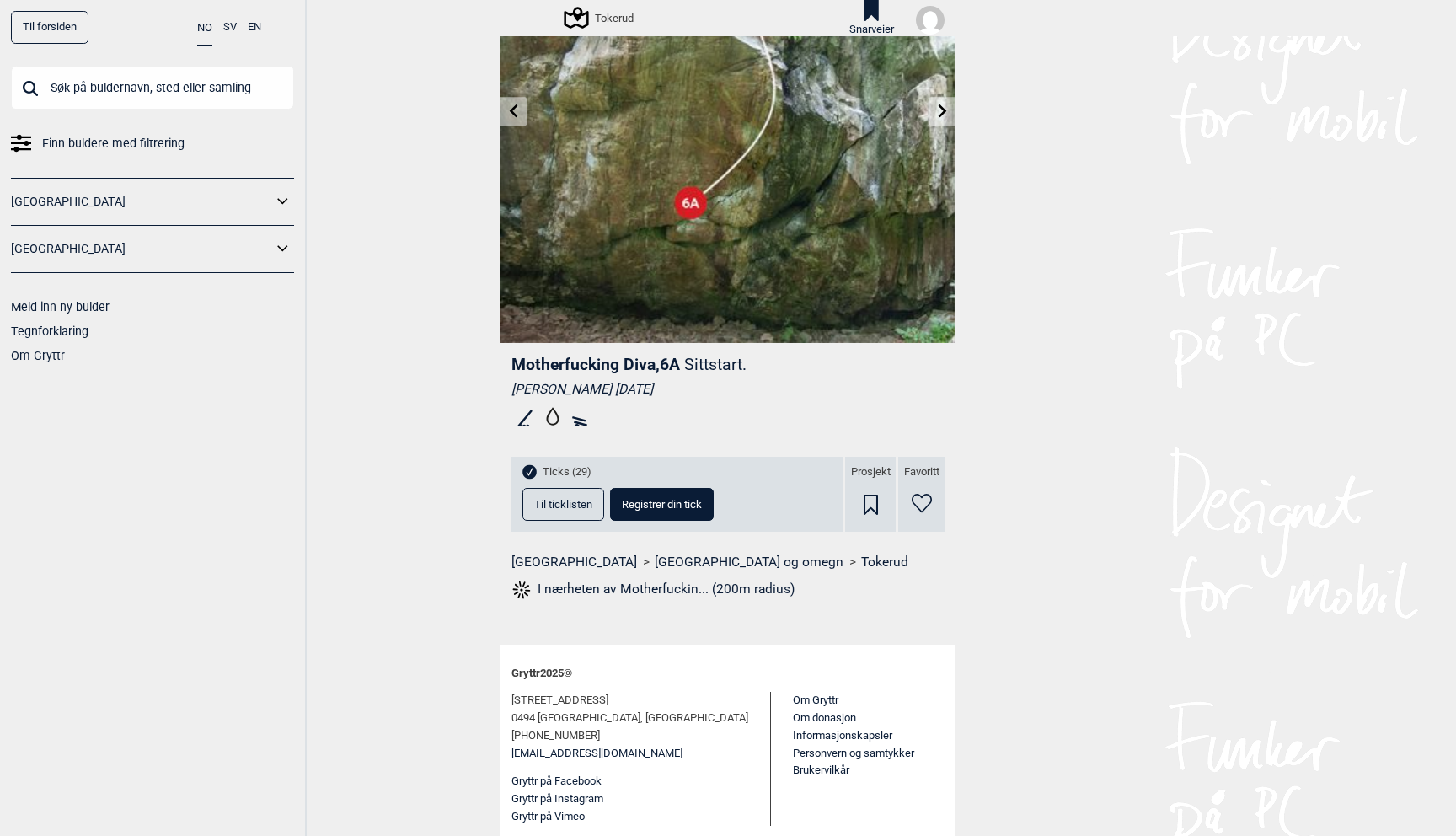
click at [552, 509] on span "Til ticklisten" at bounding box center [563, 504] width 58 height 11
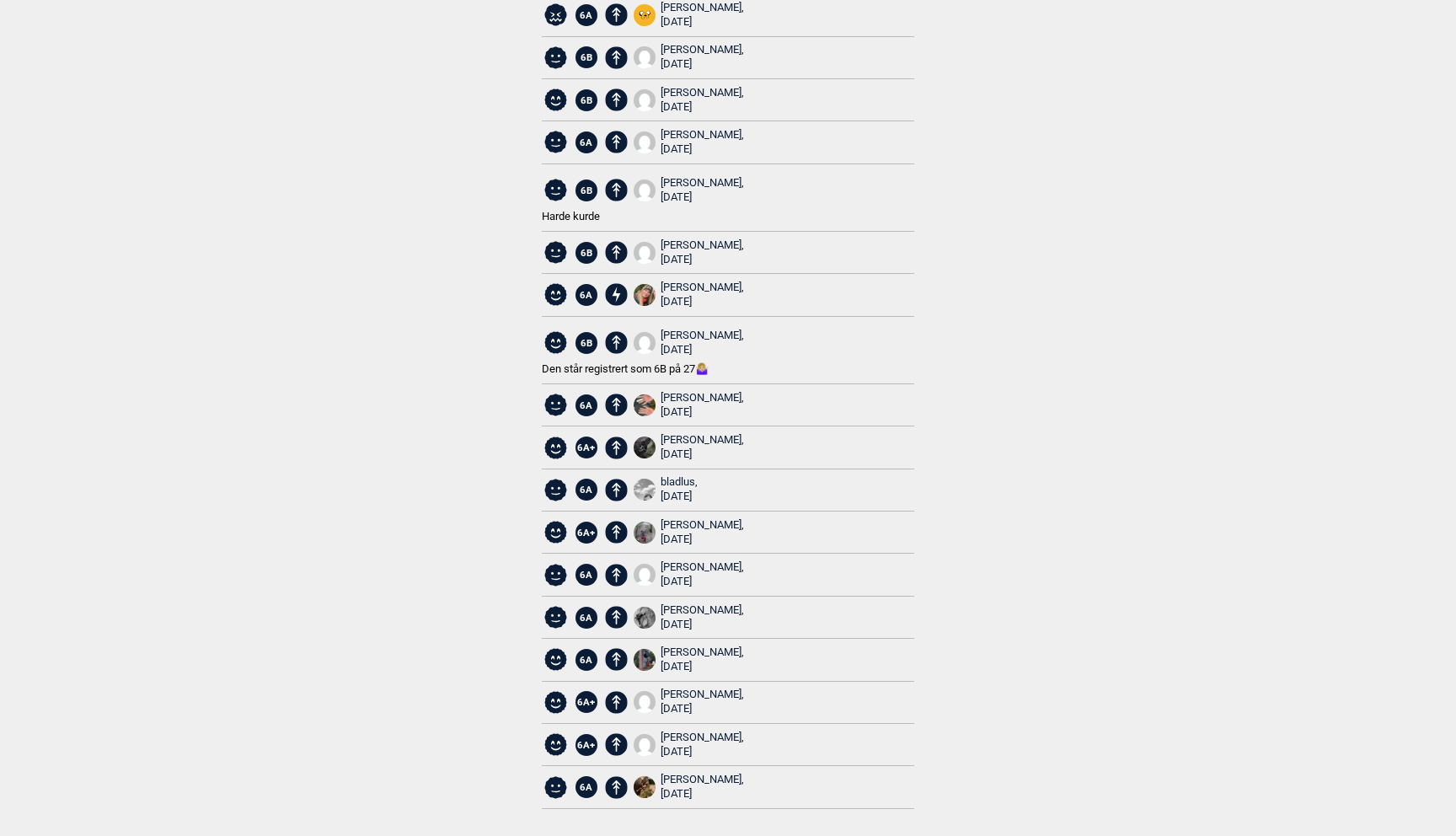
scroll to position [0, 0]
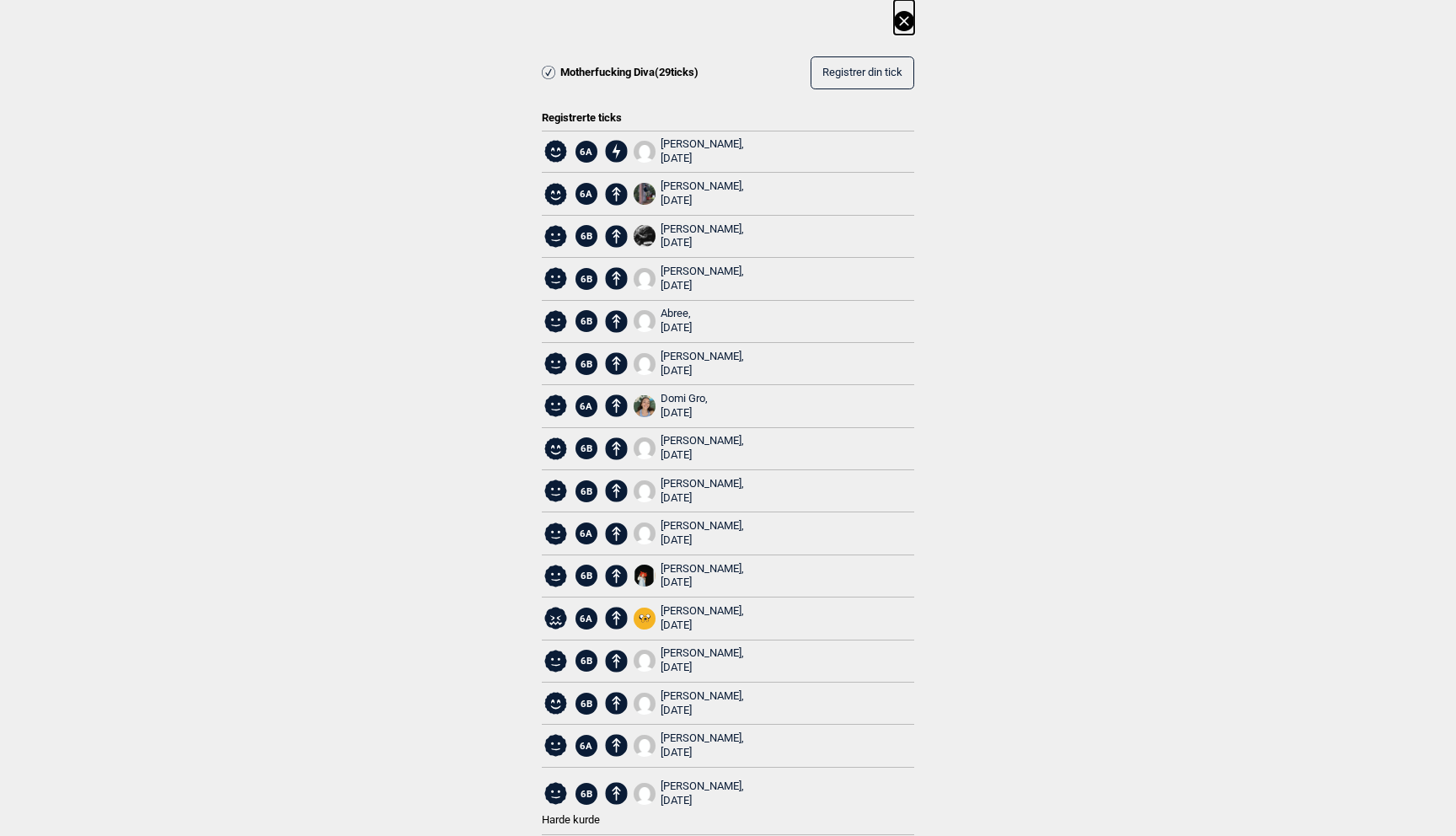
click at [901, 27] on icon at bounding box center [904, 21] width 20 height 20
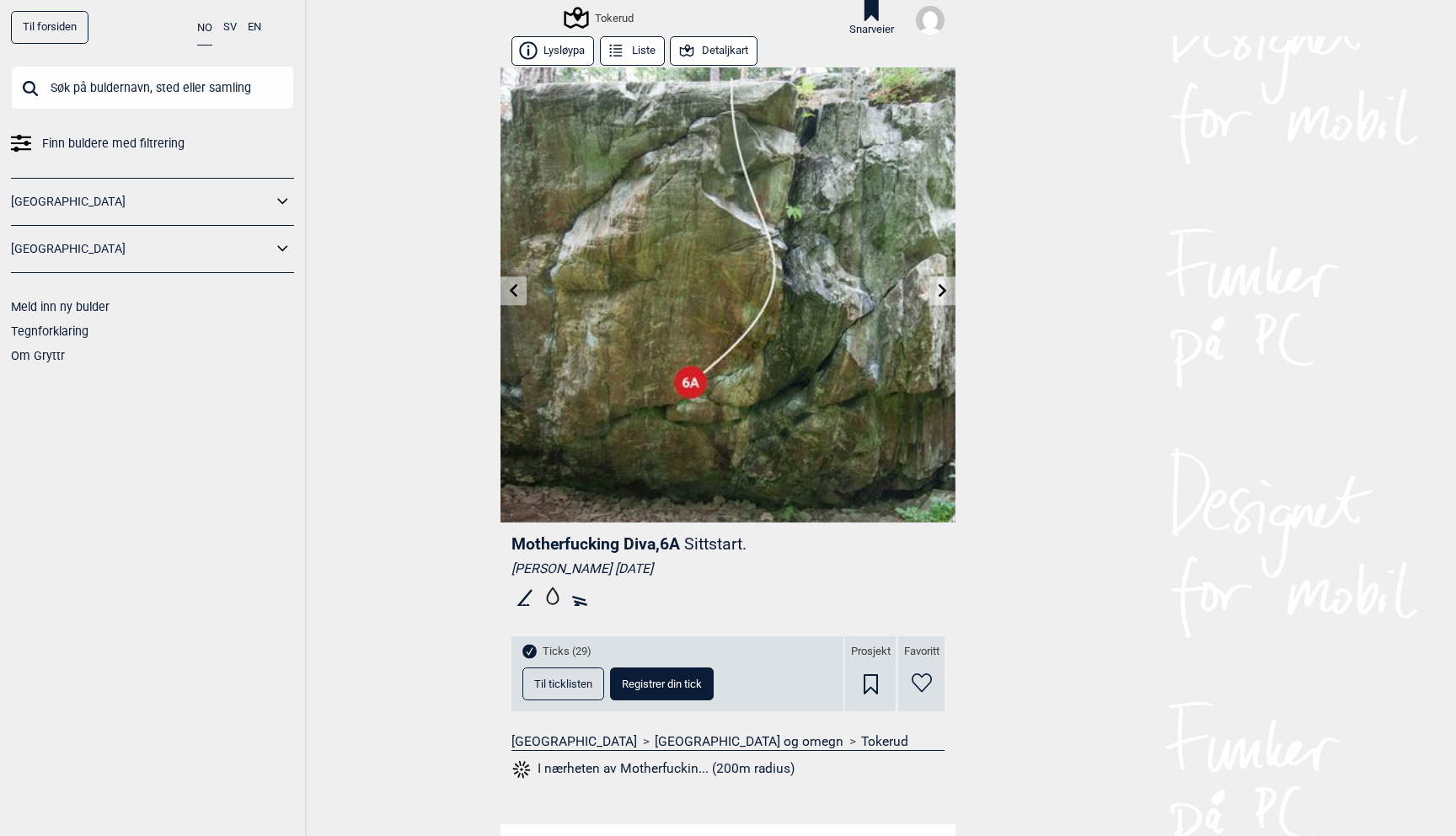
click at [939, 287] on icon at bounding box center [943, 290] width 8 height 14
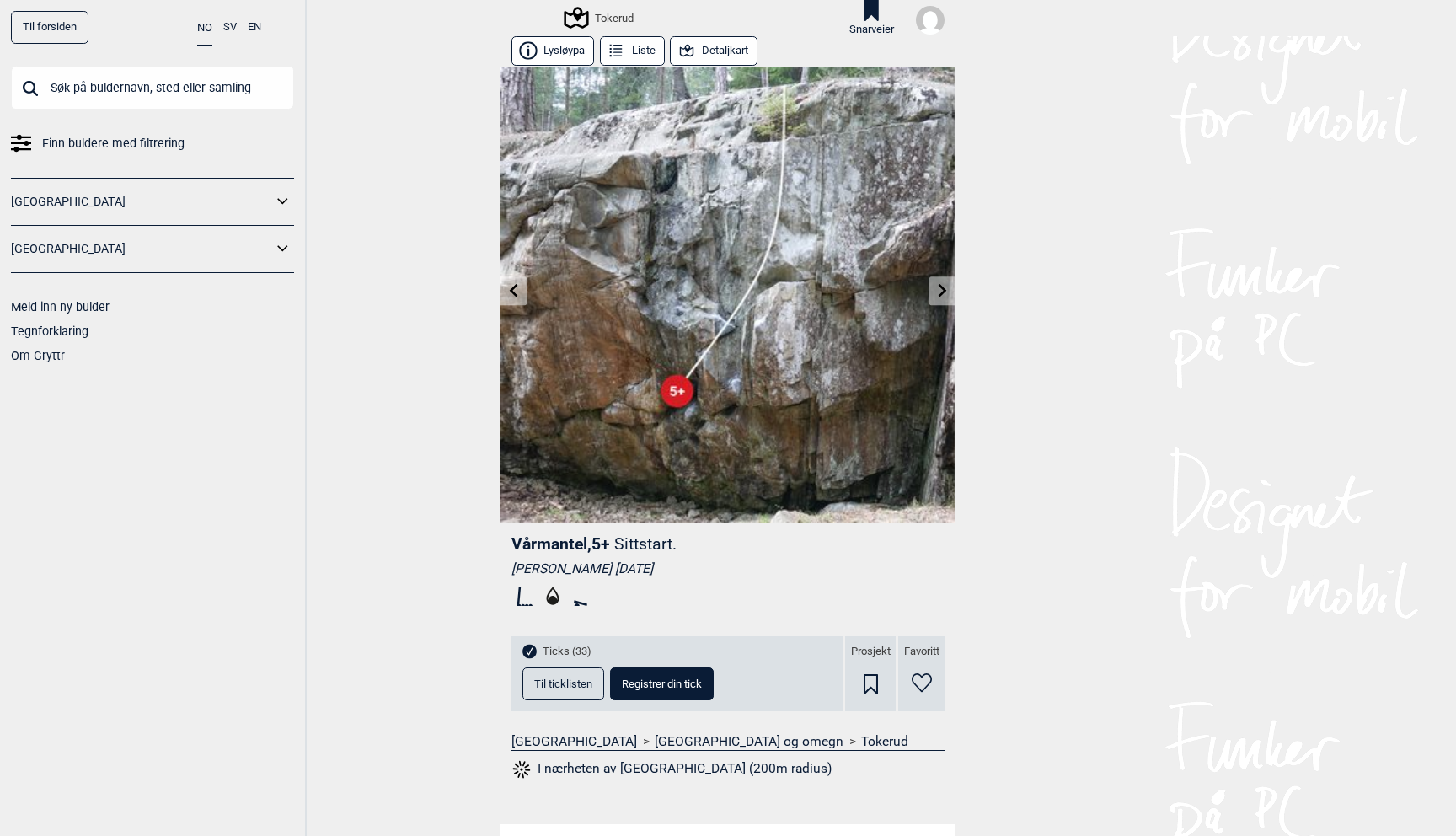
click at [939, 287] on icon at bounding box center [943, 290] width 8 height 14
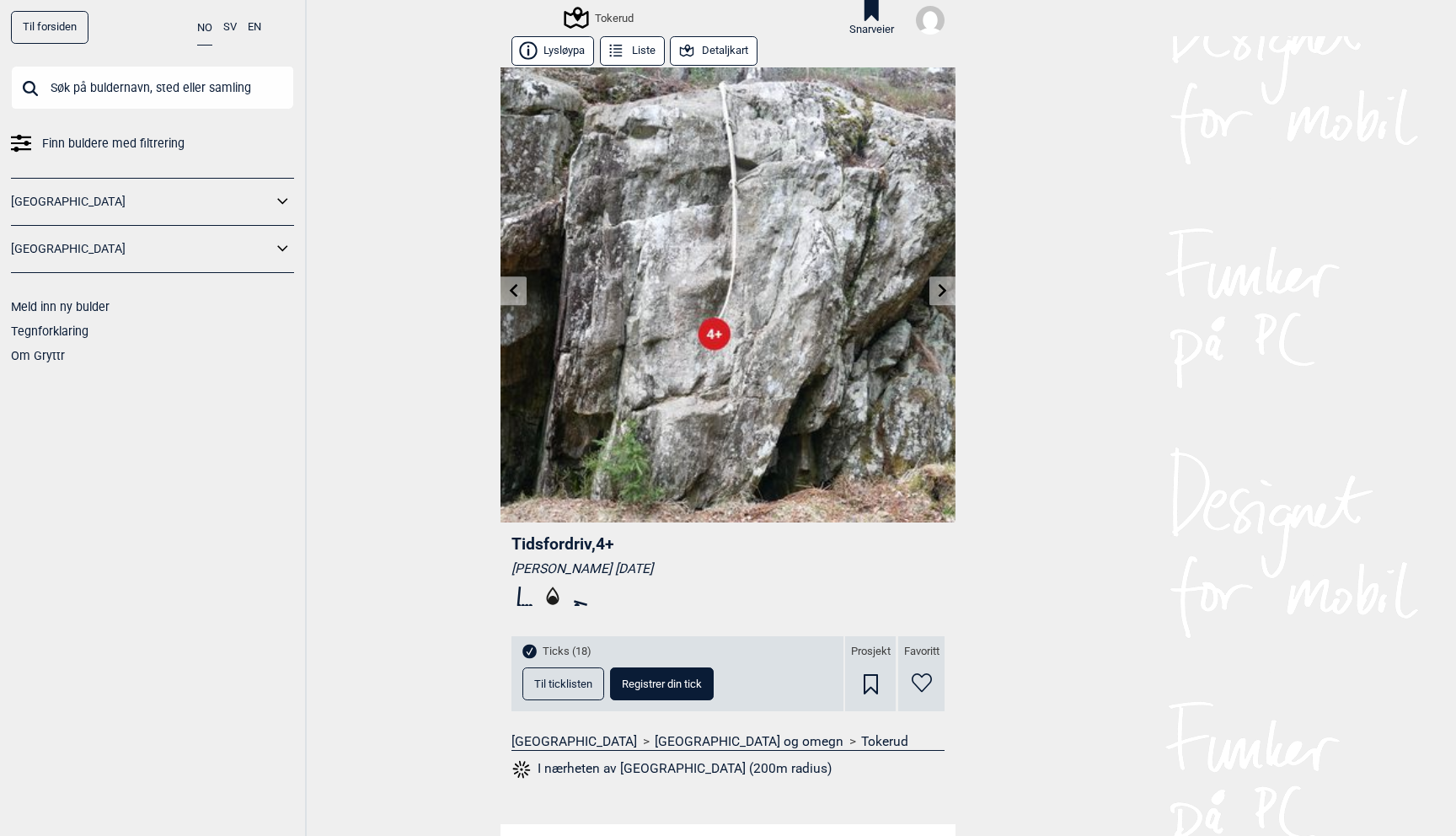
click at [939, 287] on icon at bounding box center [943, 290] width 8 height 14
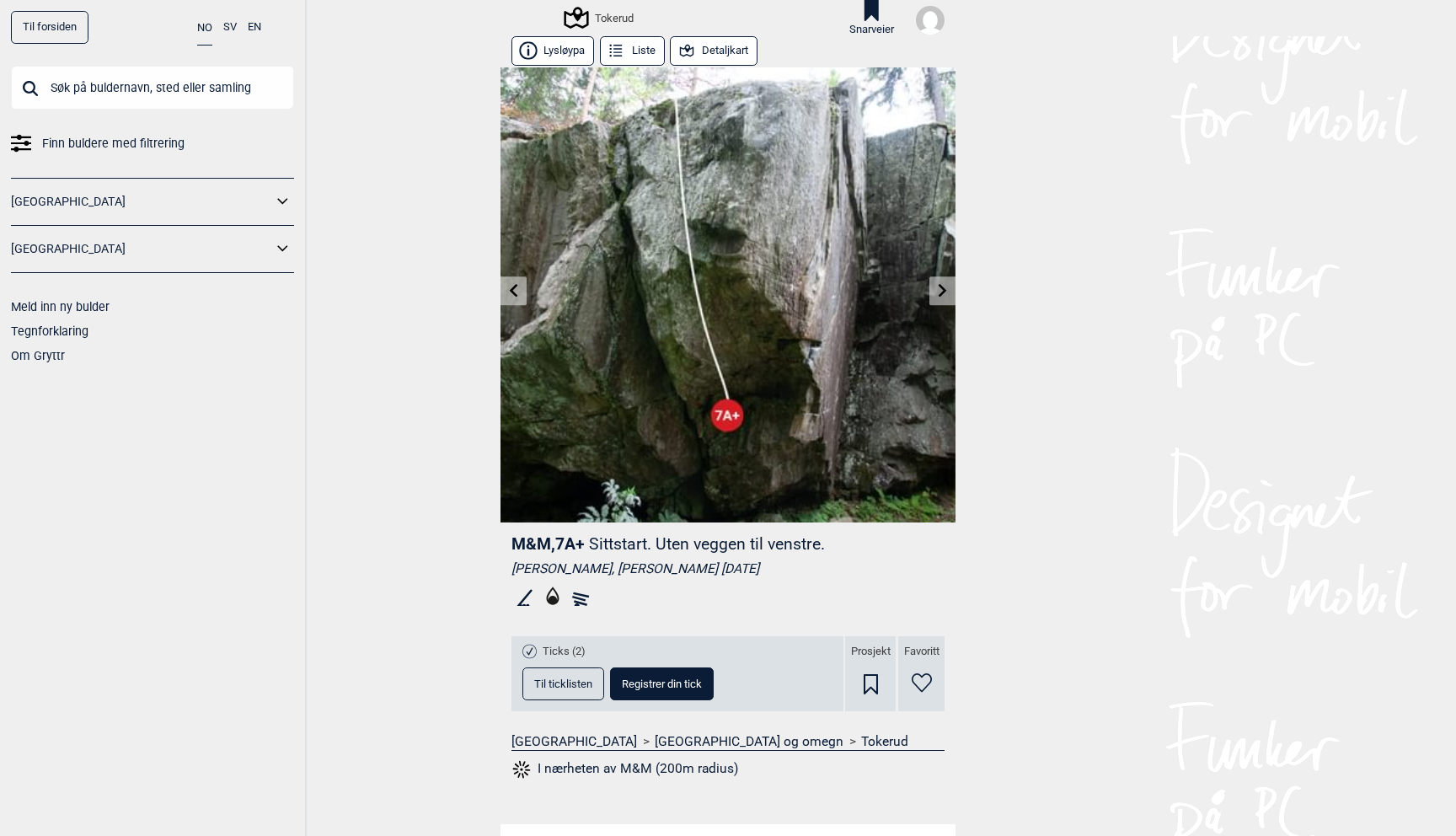
click at [939, 287] on icon at bounding box center [943, 290] width 8 height 14
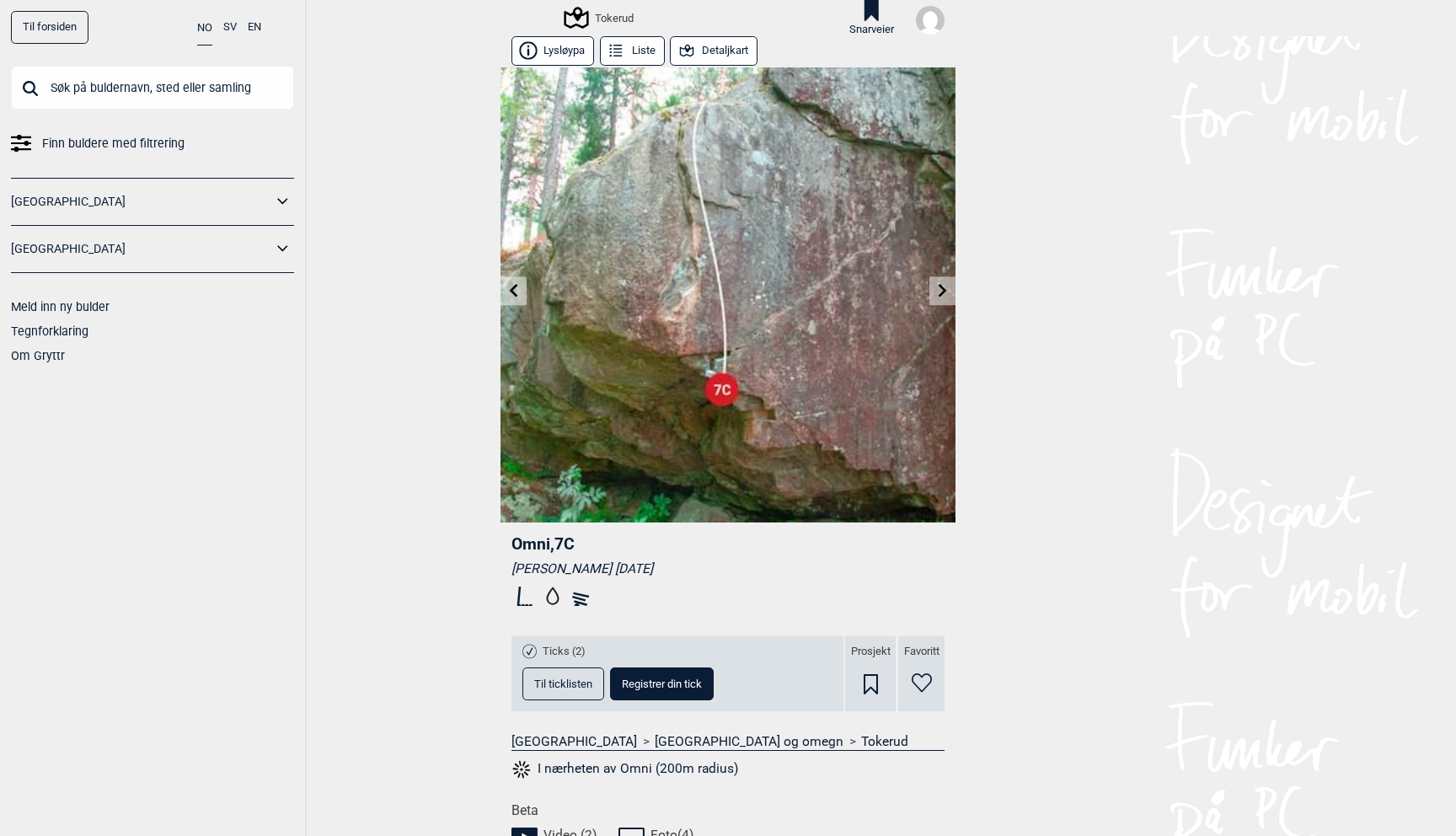
click at [939, 287] on icon at bounding box center [943, 290] width 8 height 14
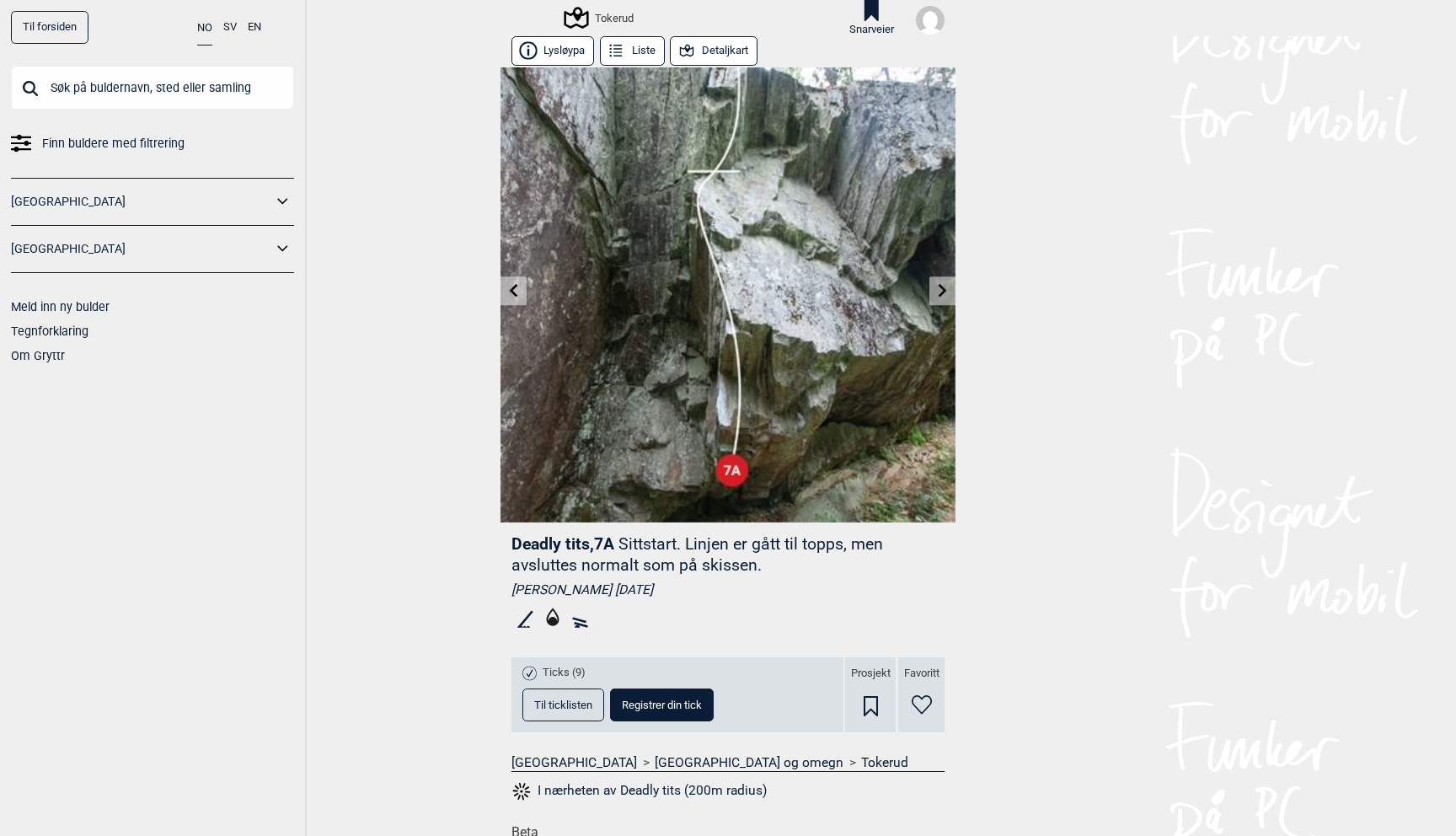
click at [939, 287] on icon at bounding box center [943, 290] width 8 height 14
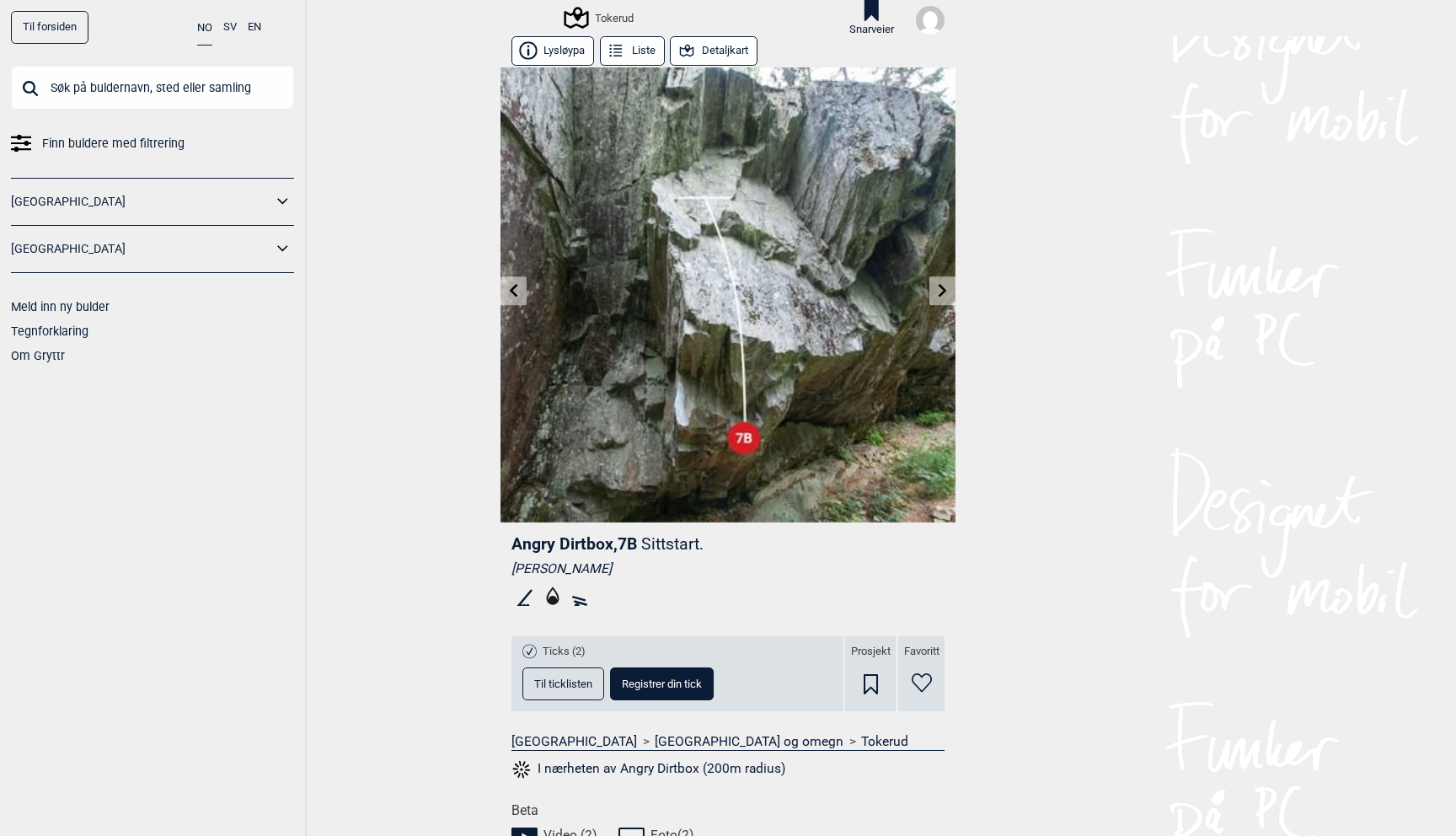
click at [939, 287] on icon at bounding box center [943, 290] width 8 height 14
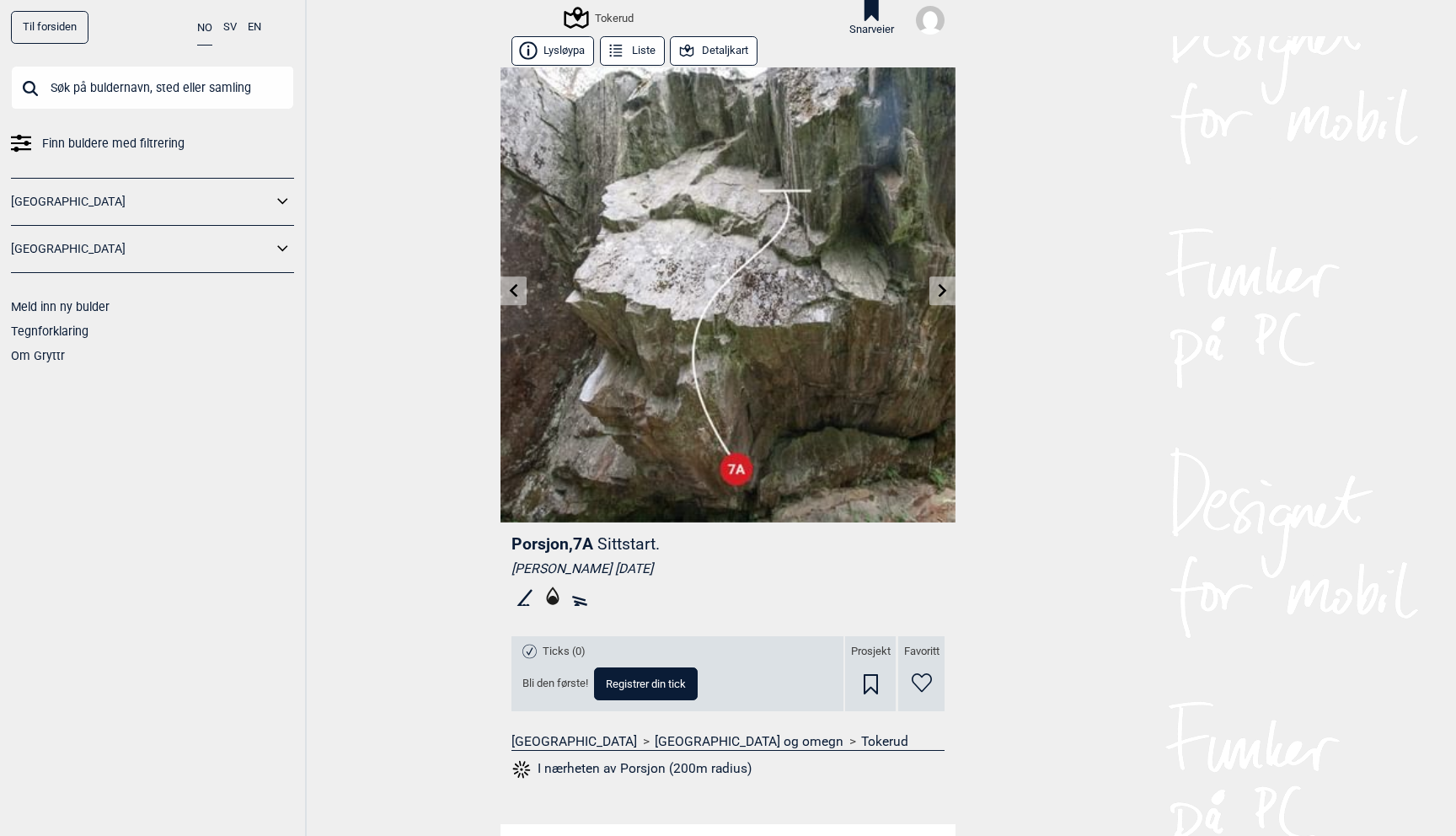
click at [939, 287] on icon at bounding box center [943, 290] width 8 height 14
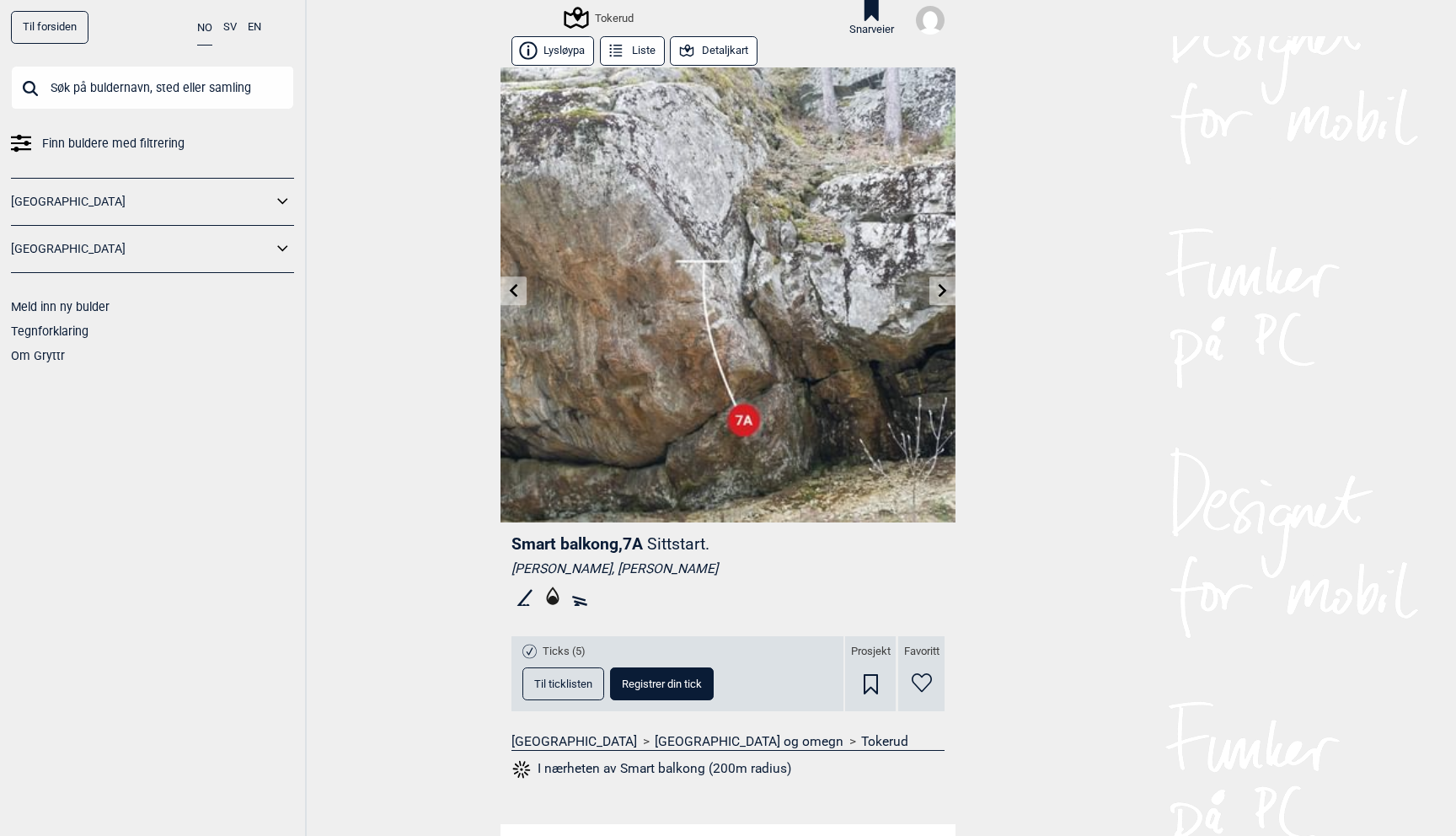
click at [939, 287] on icon at bounding box center [943, 290] width 8 height 14
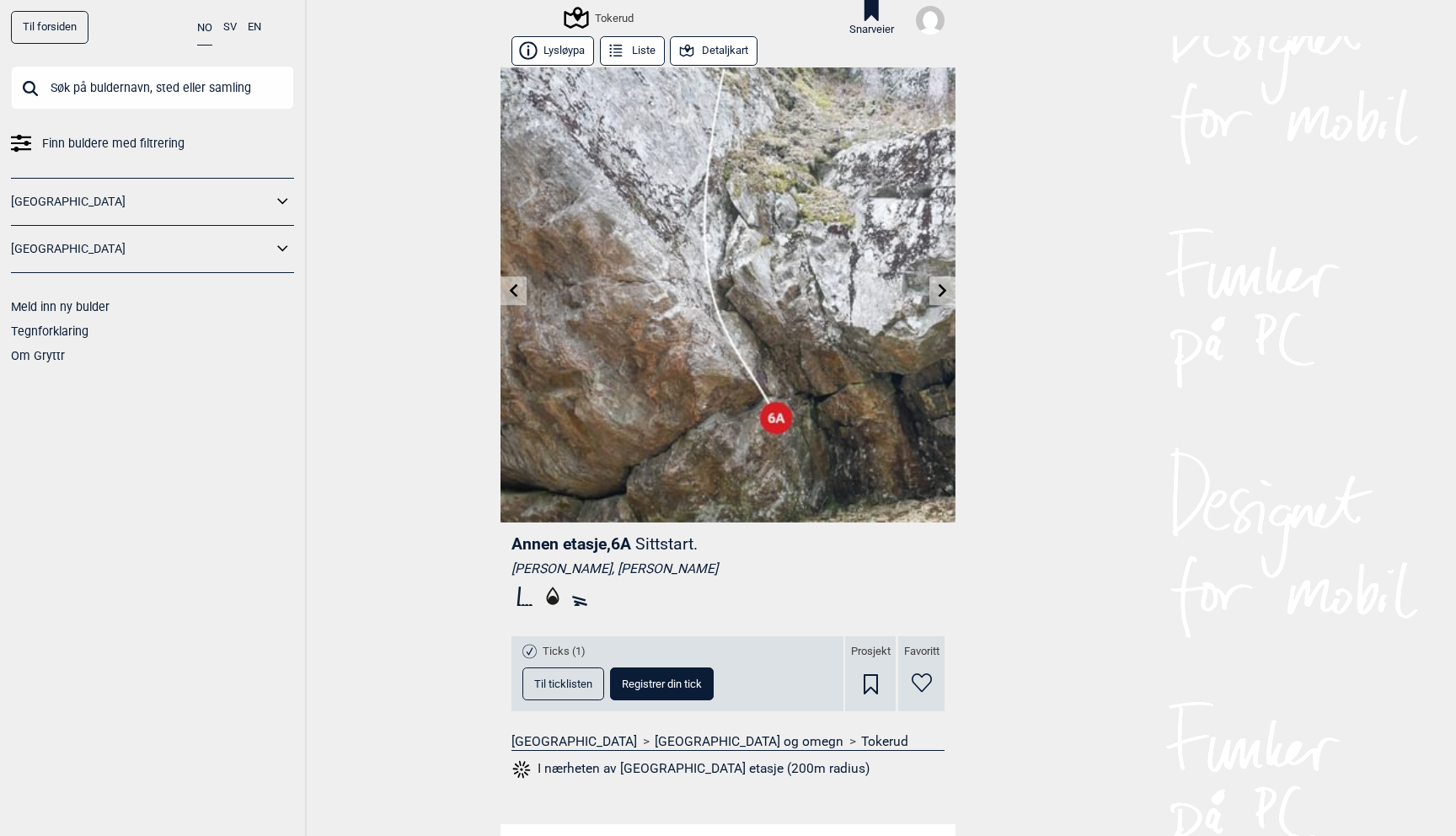
click at [510, 289] on icon at bounding box center [514, 290] width 8 height 14
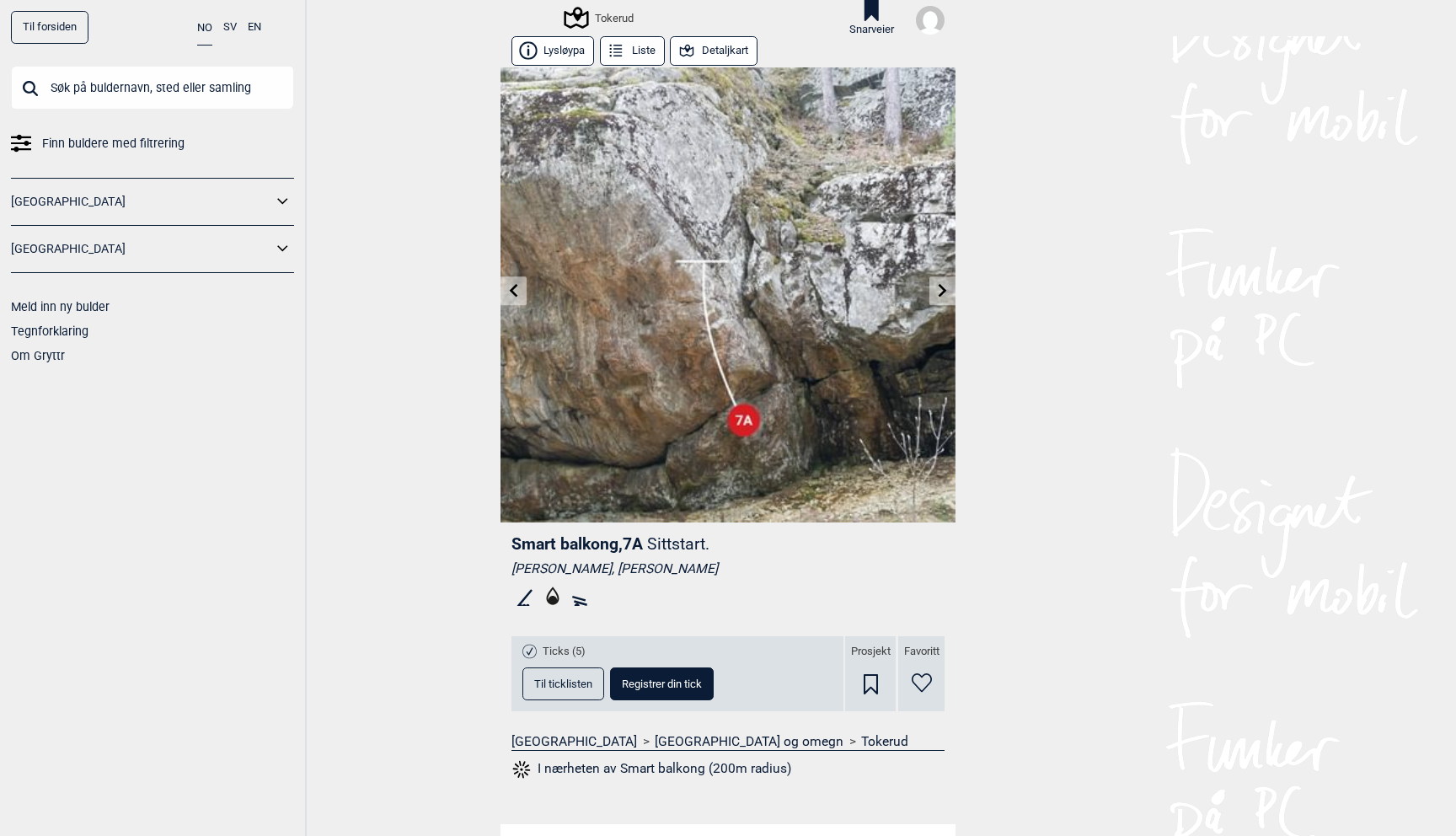
click at [938, 299] on link at bounding box center [942, 290] width 26 height 28
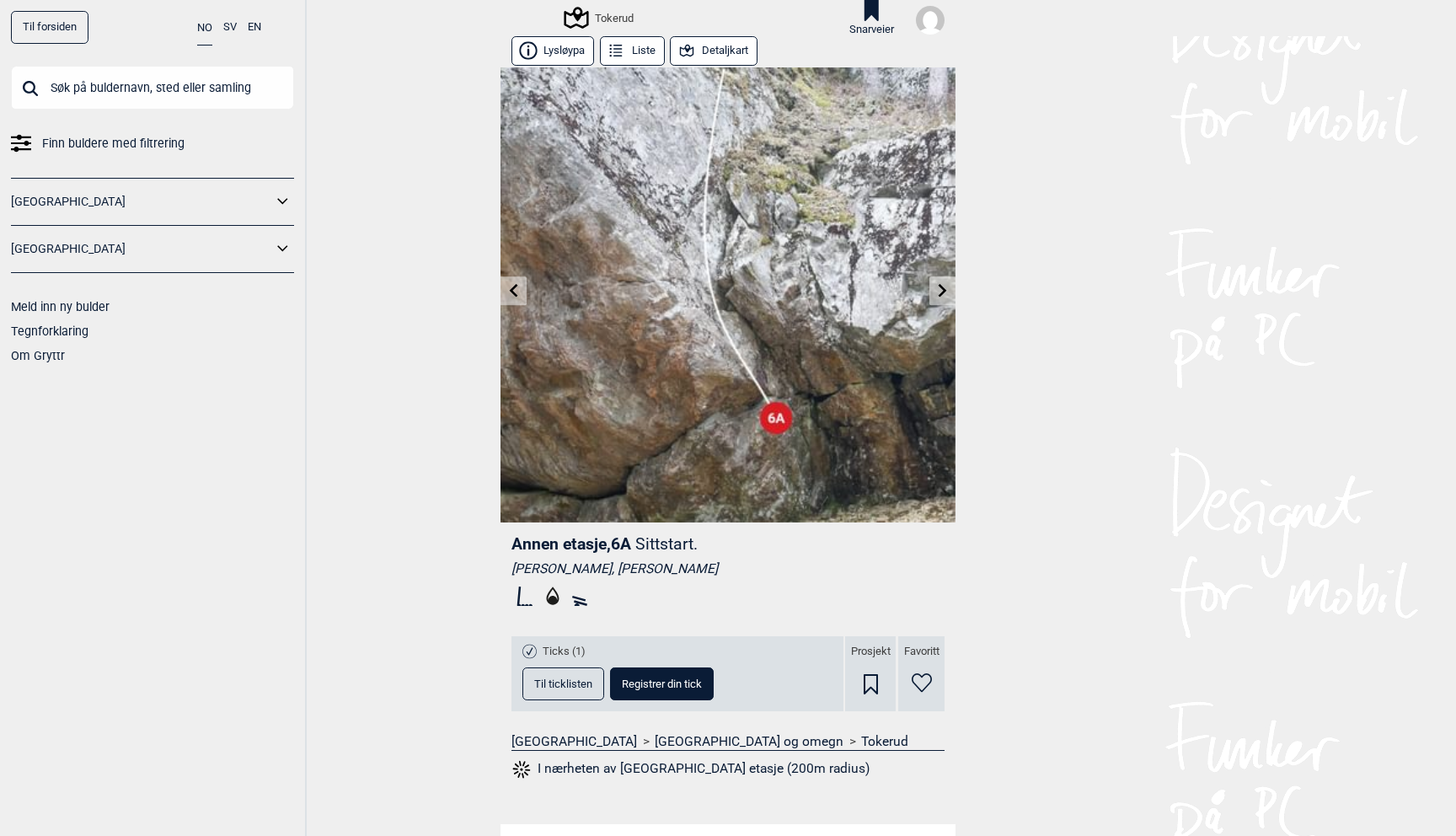
click at [938, 299] on link at bounding box center [942, 290] width 26 height 28
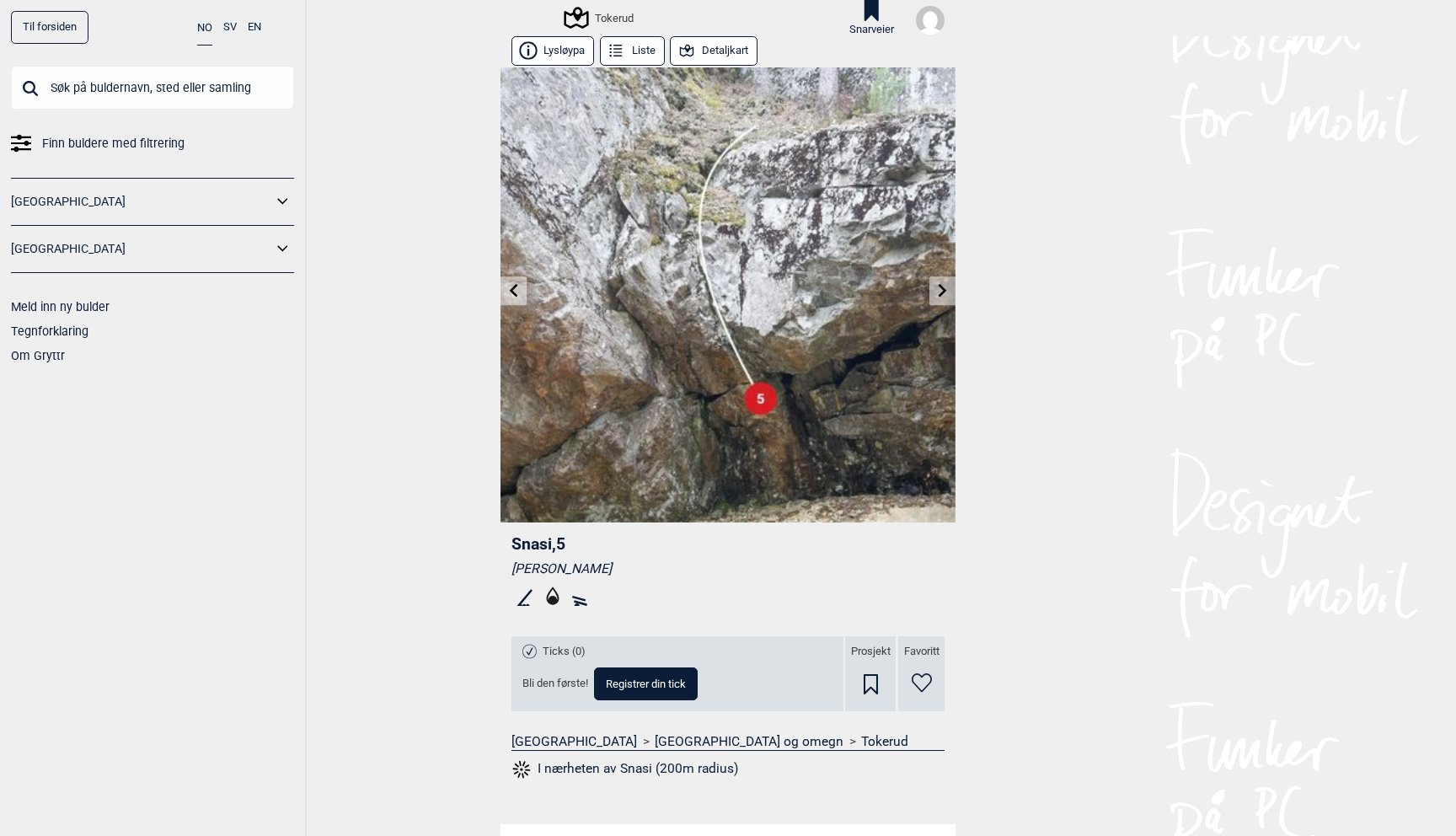
click at [938, 299] on link at bounding box center [942, 290] width 26 height 28
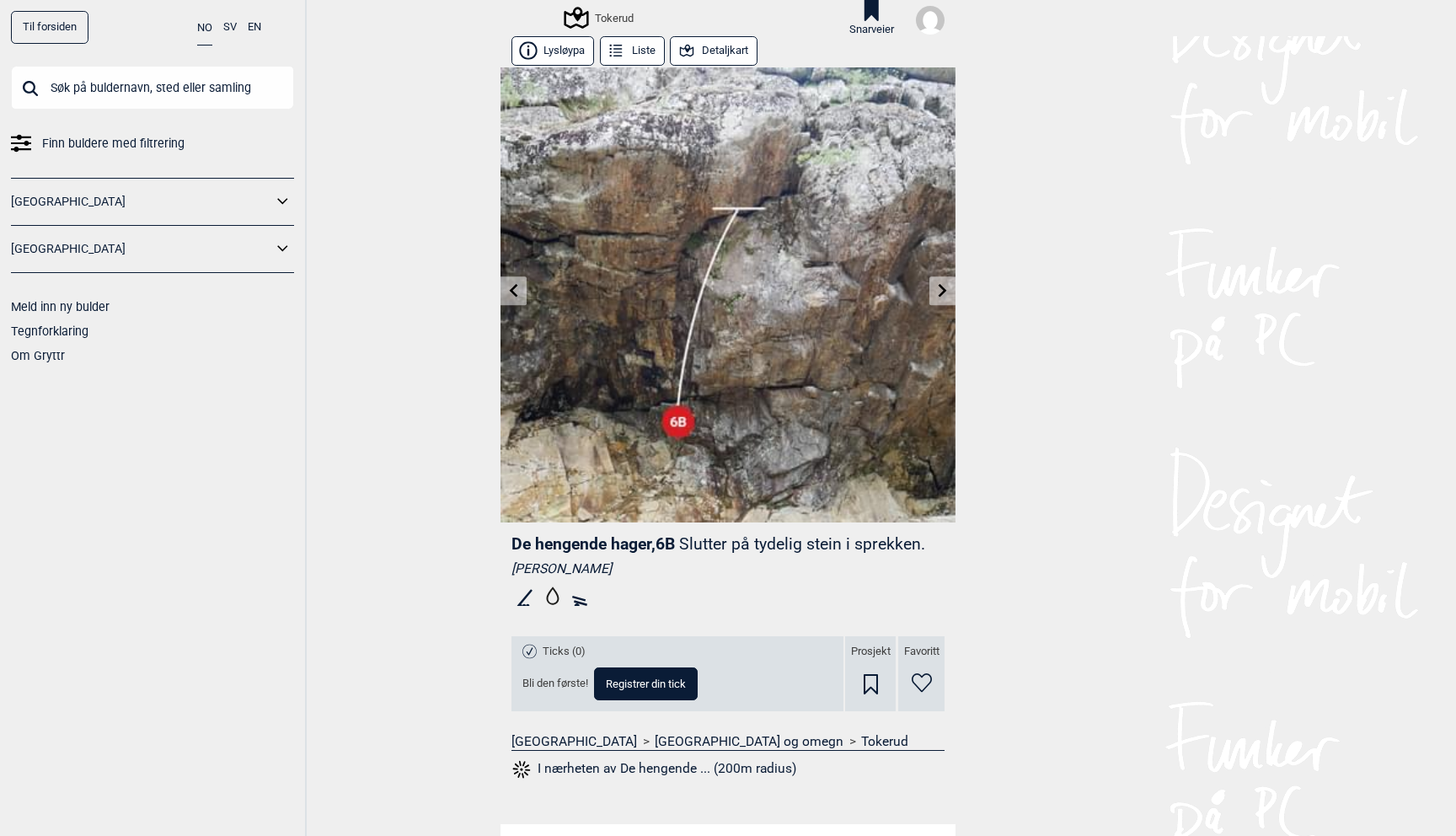
click at [939, 296] on icon at bounding box center [943, 290] width 8 height 14
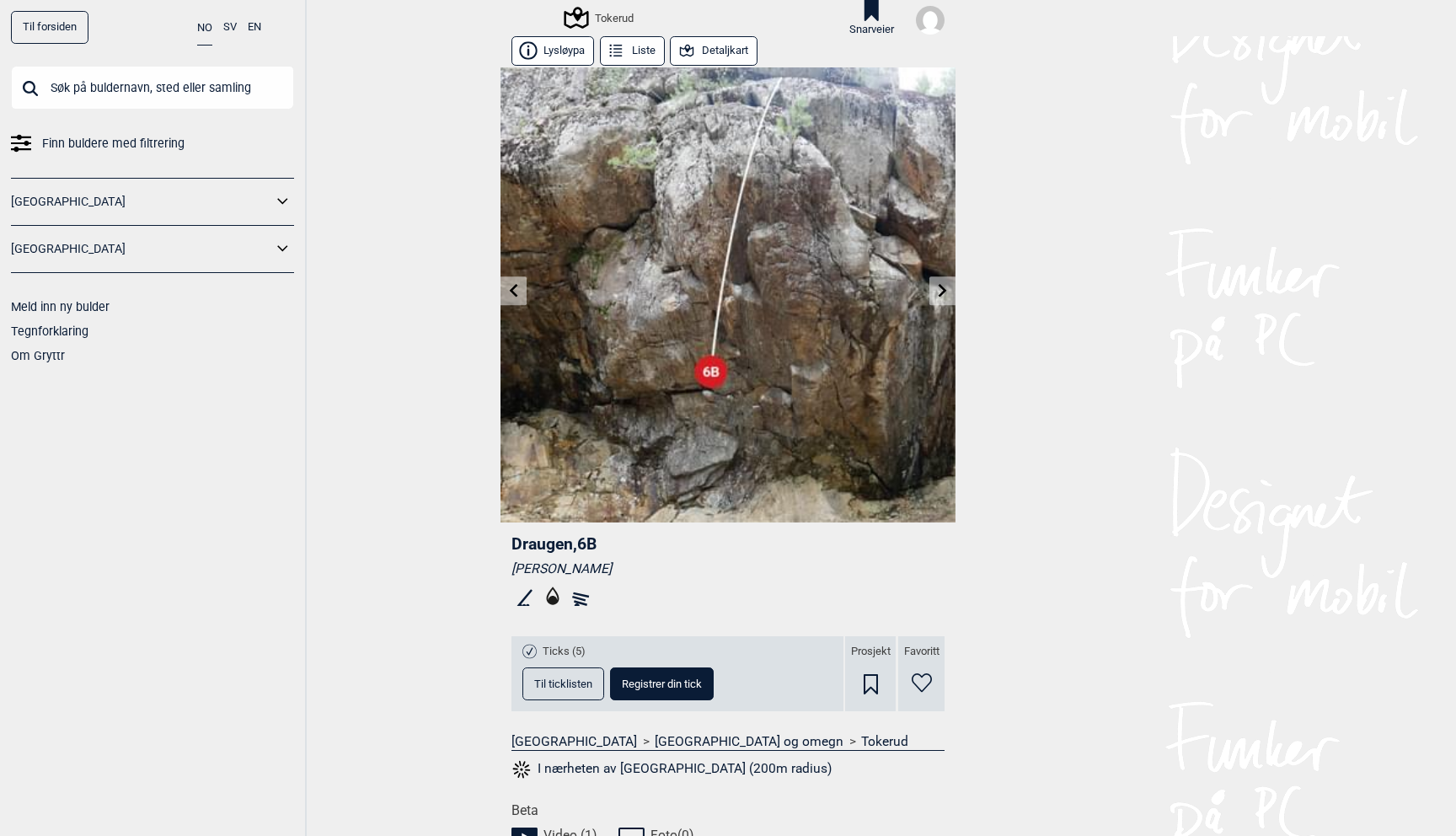
click at [939, 296] on icon at bounding box center [943, 290] width 8 height 14
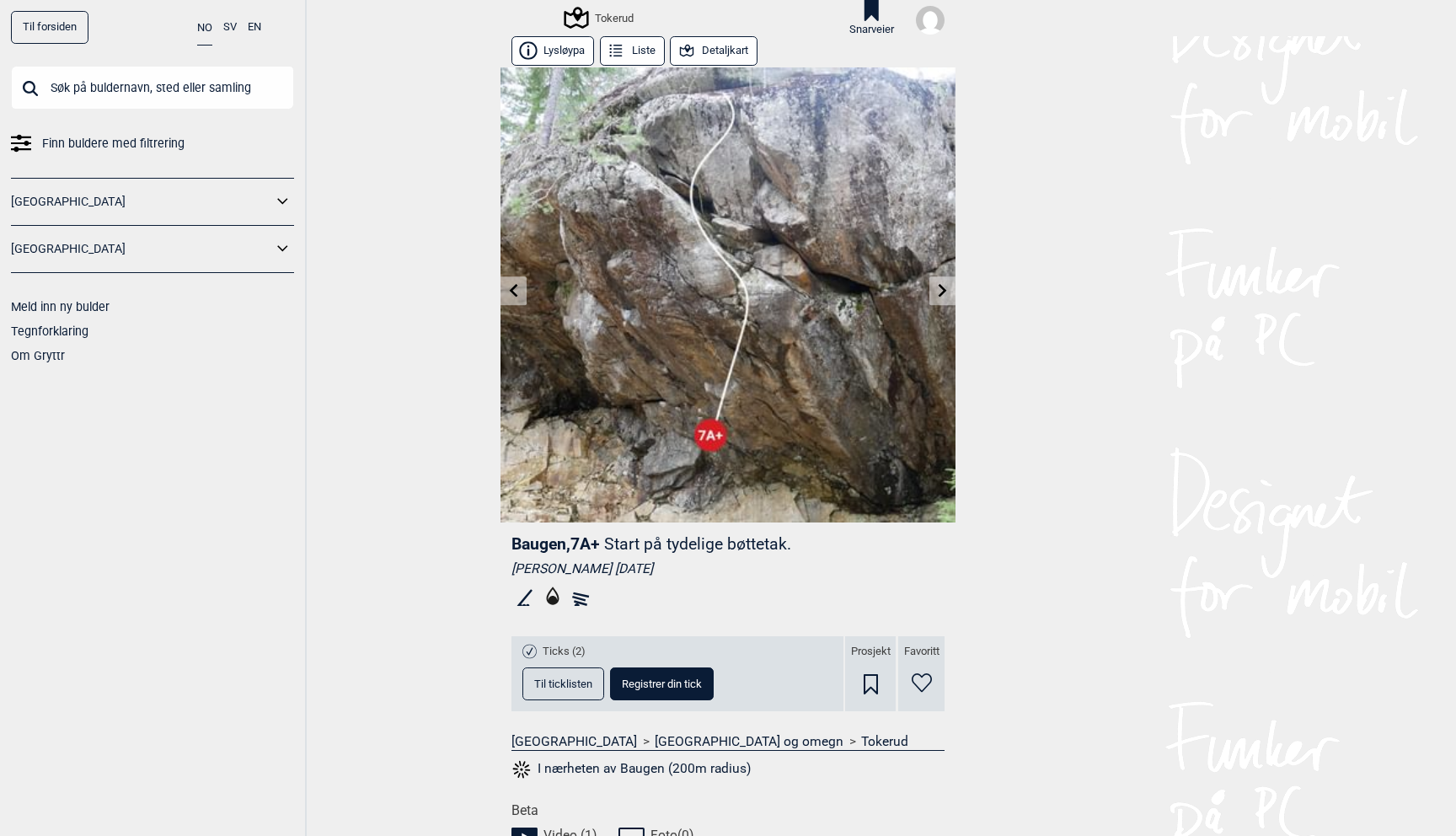
click at [939, 296] on icon at bounding box center [943, 290] width 8 height 14
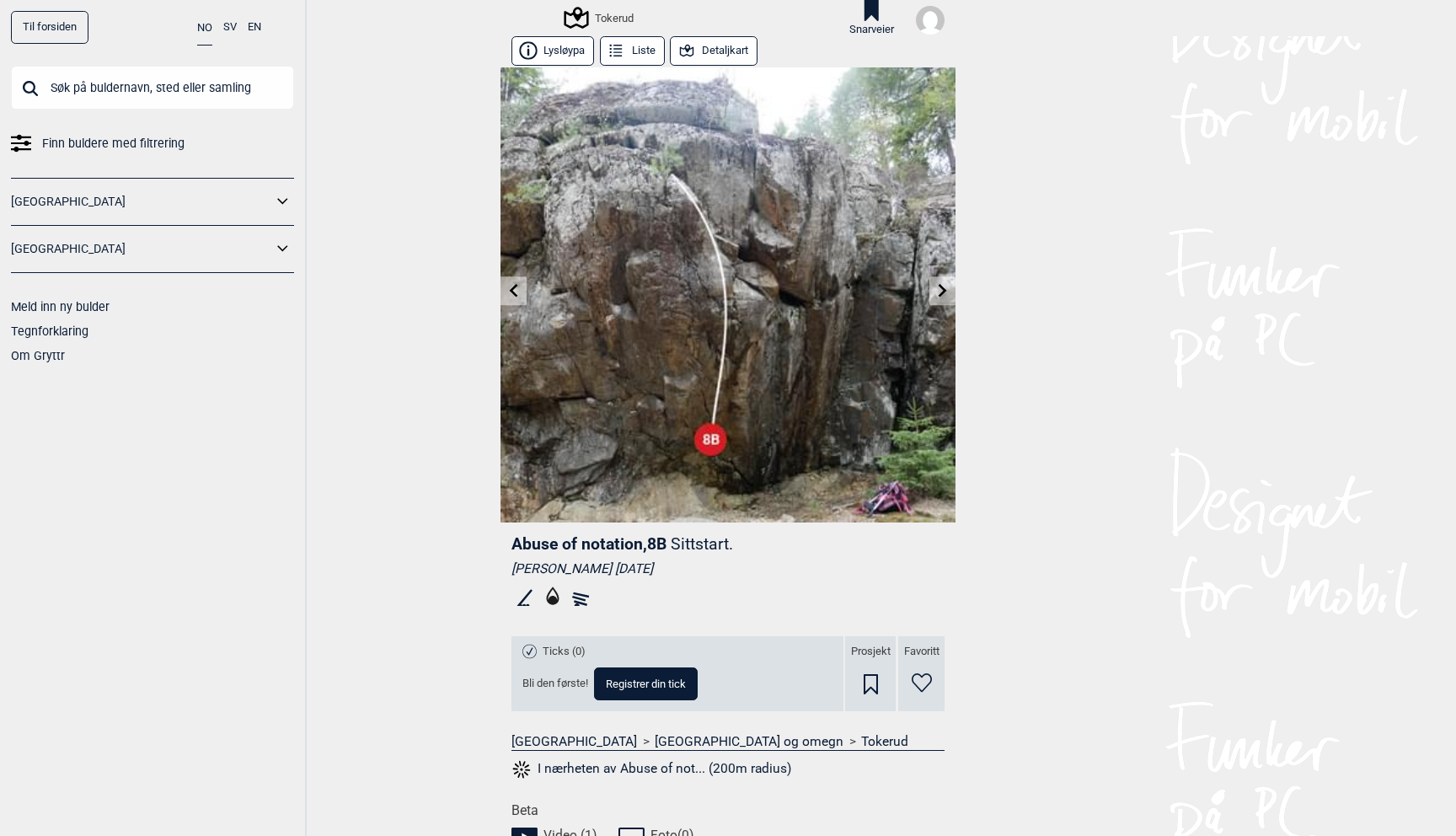
click at [939, 296] on icon at bounding box center [943, 290] width 8 height 14
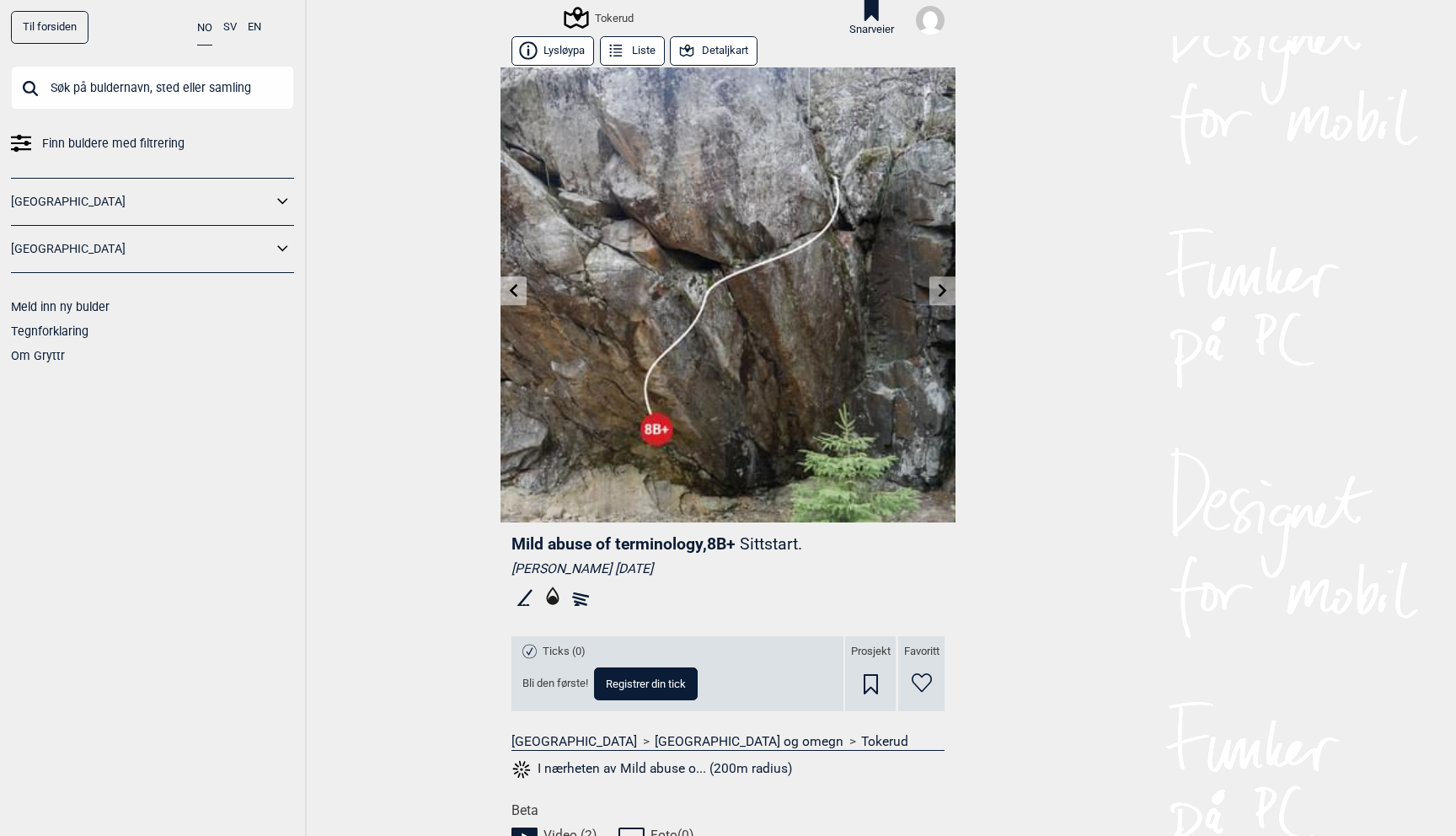
click at [936, 290] on icon at bounding box center [943, 290] width 14 height 14
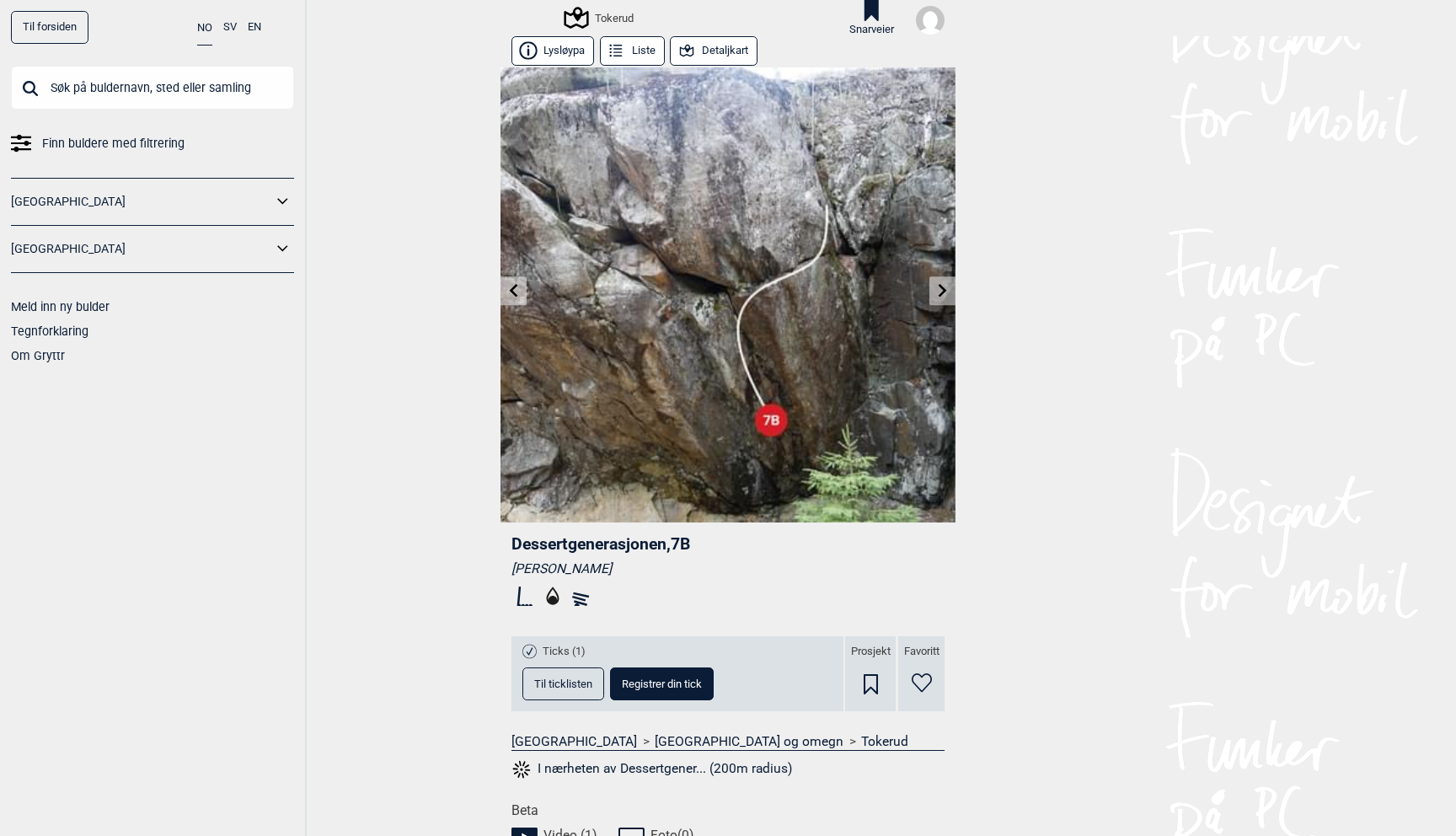
click at [936, 290] on icon at bounding box center [943, 290] width 14 height 14
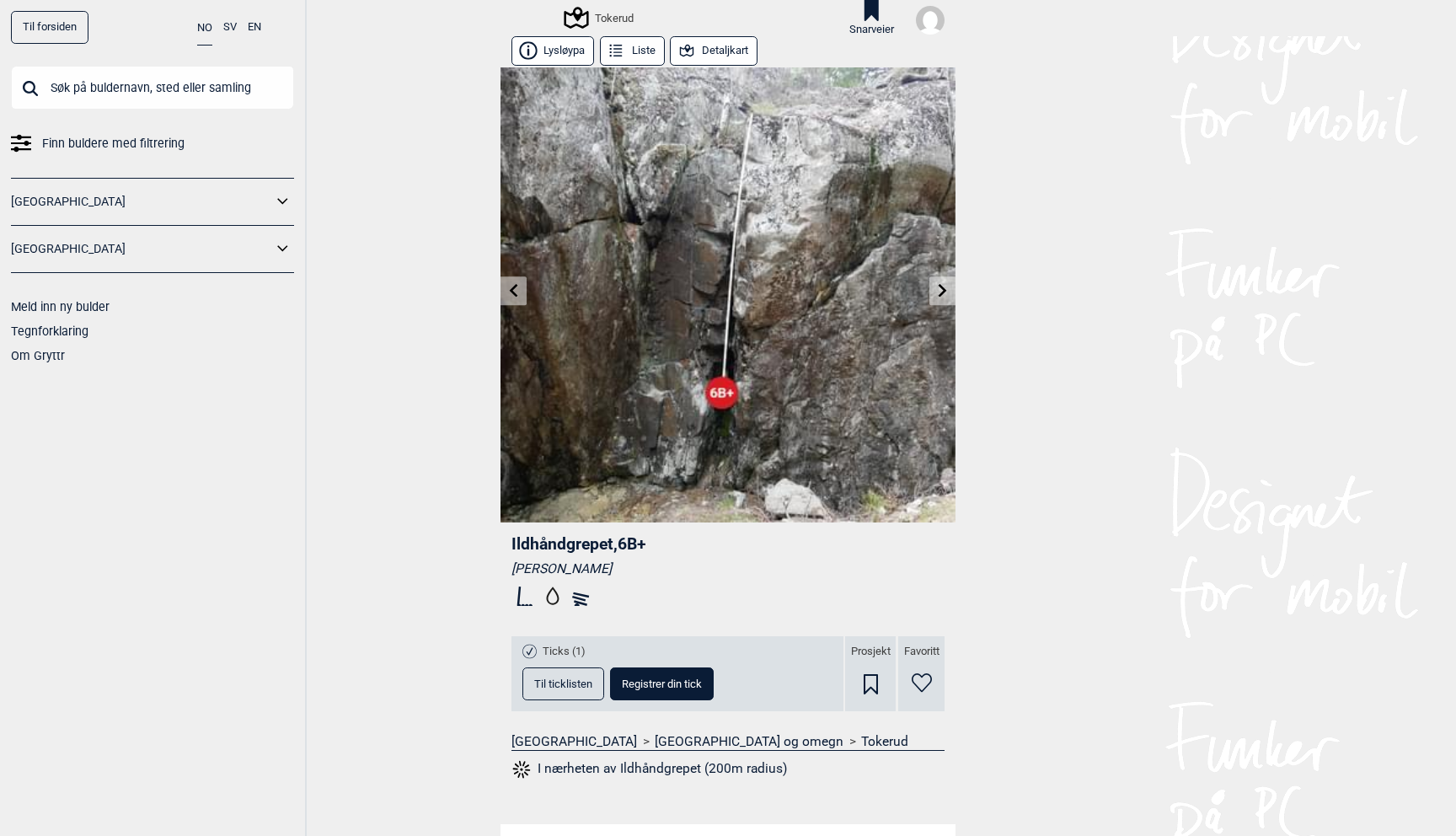
click at [936, 290] on icon at bounding box center [943, 290] width 14 height 14
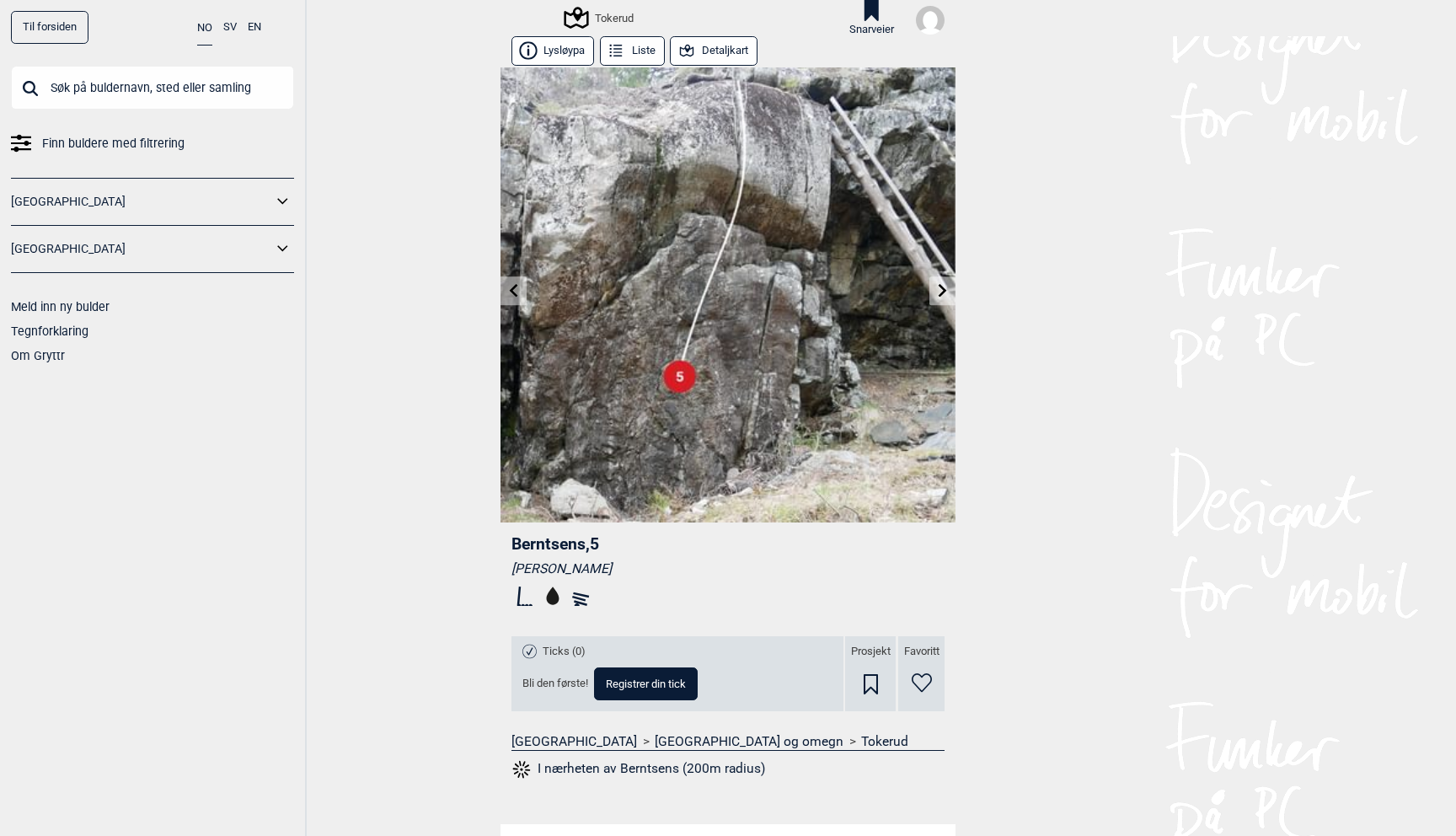
click at [507, 294] on icon at bounding box center [514, 290] width 14 height 14
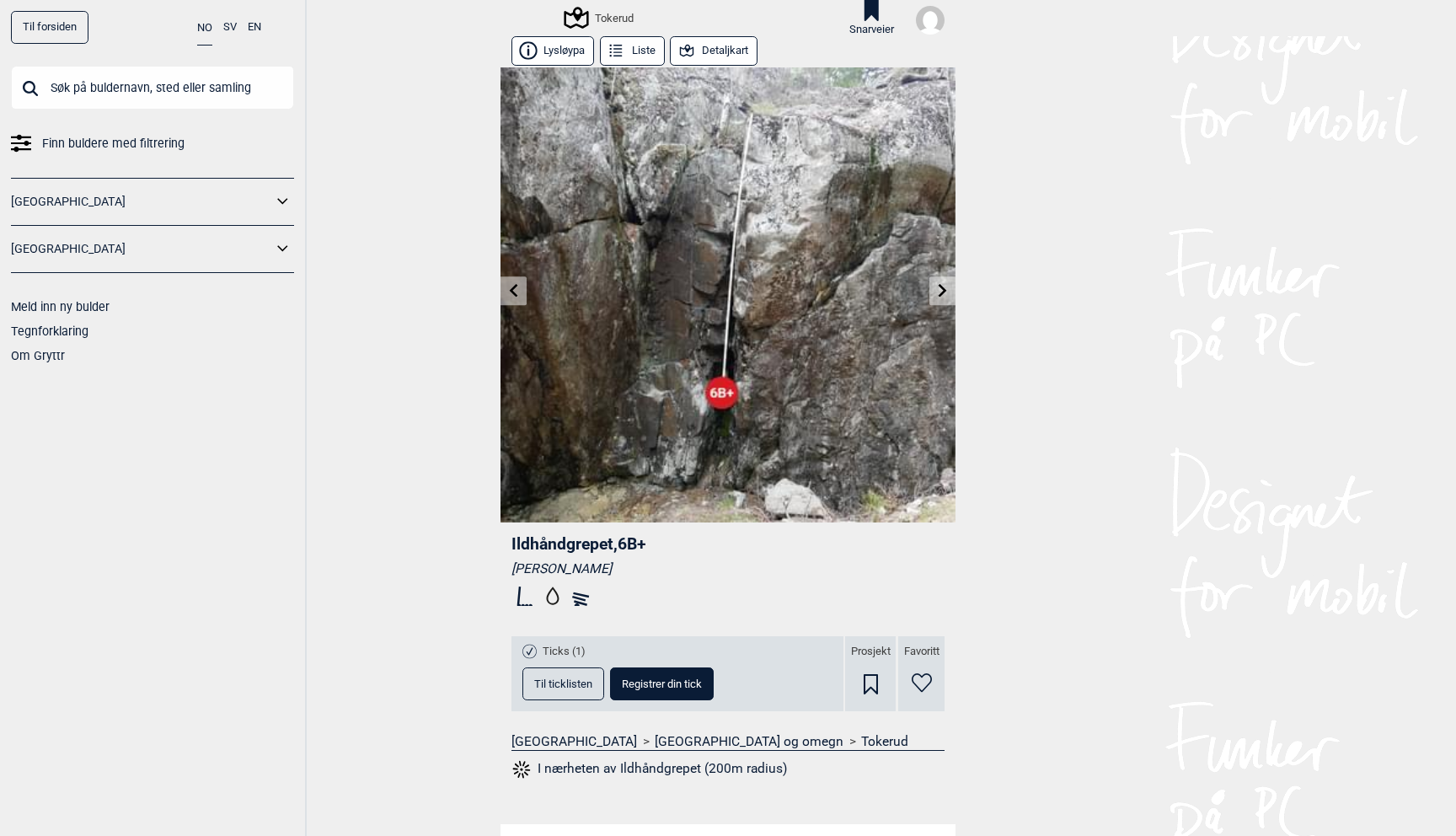
click at [936, 291] on icon at bounding box center [943, 290] width 14 height 14
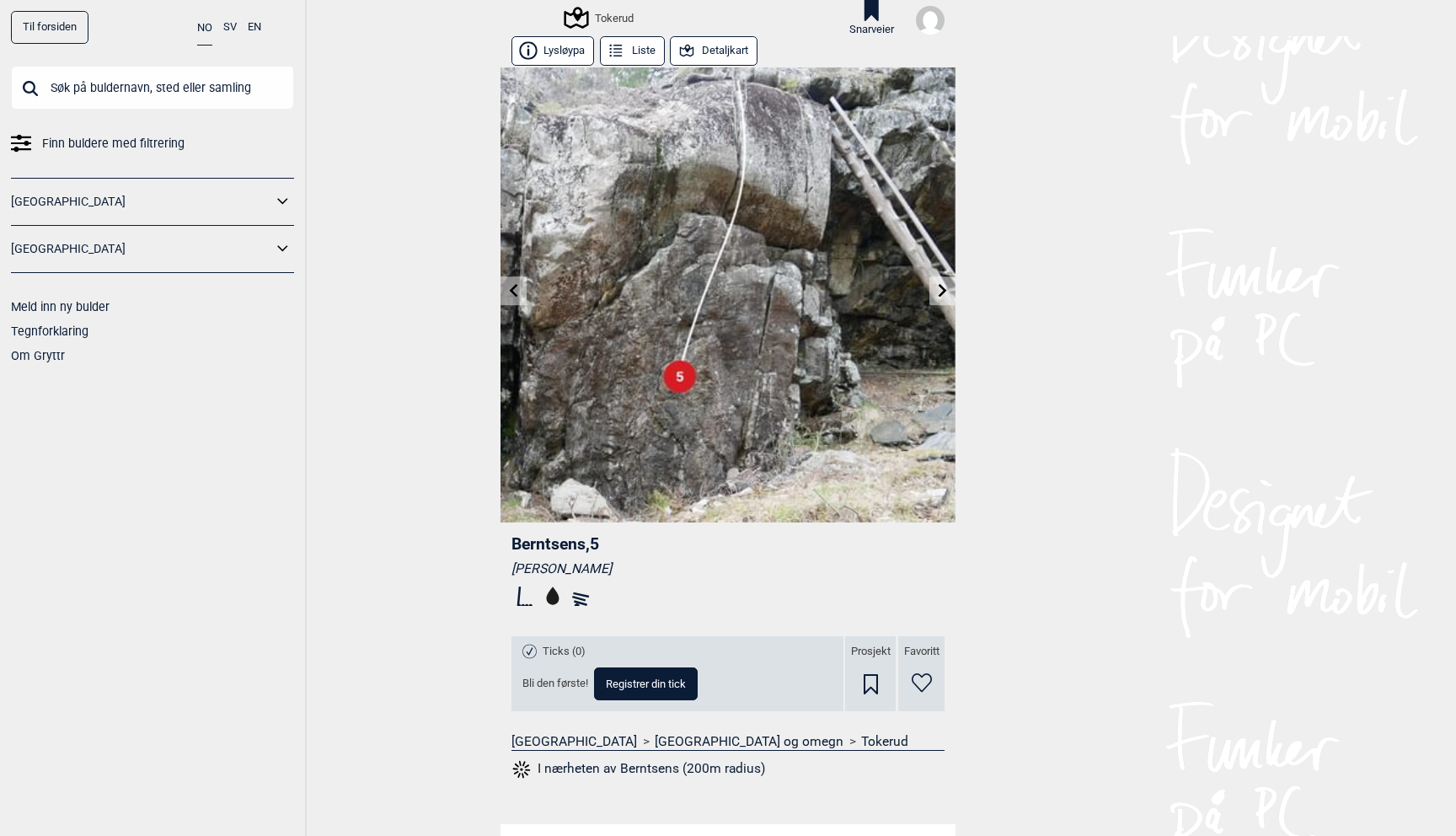
click at [936, 291] on icon at bounding box center [943, 290] width 14 height 14
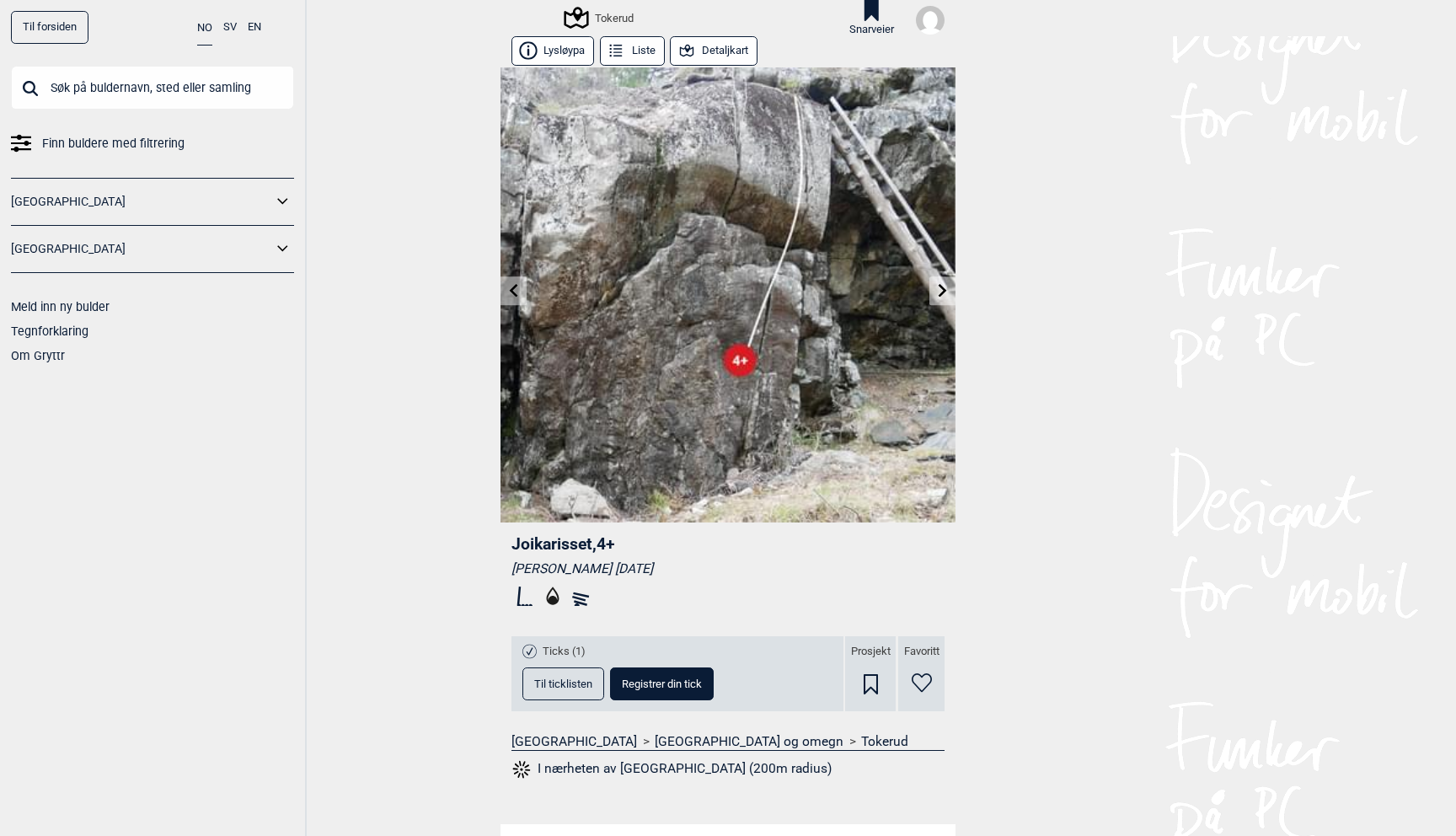
click at [936, 291] on icon at bounding box center [943, 290] width 14 height 14
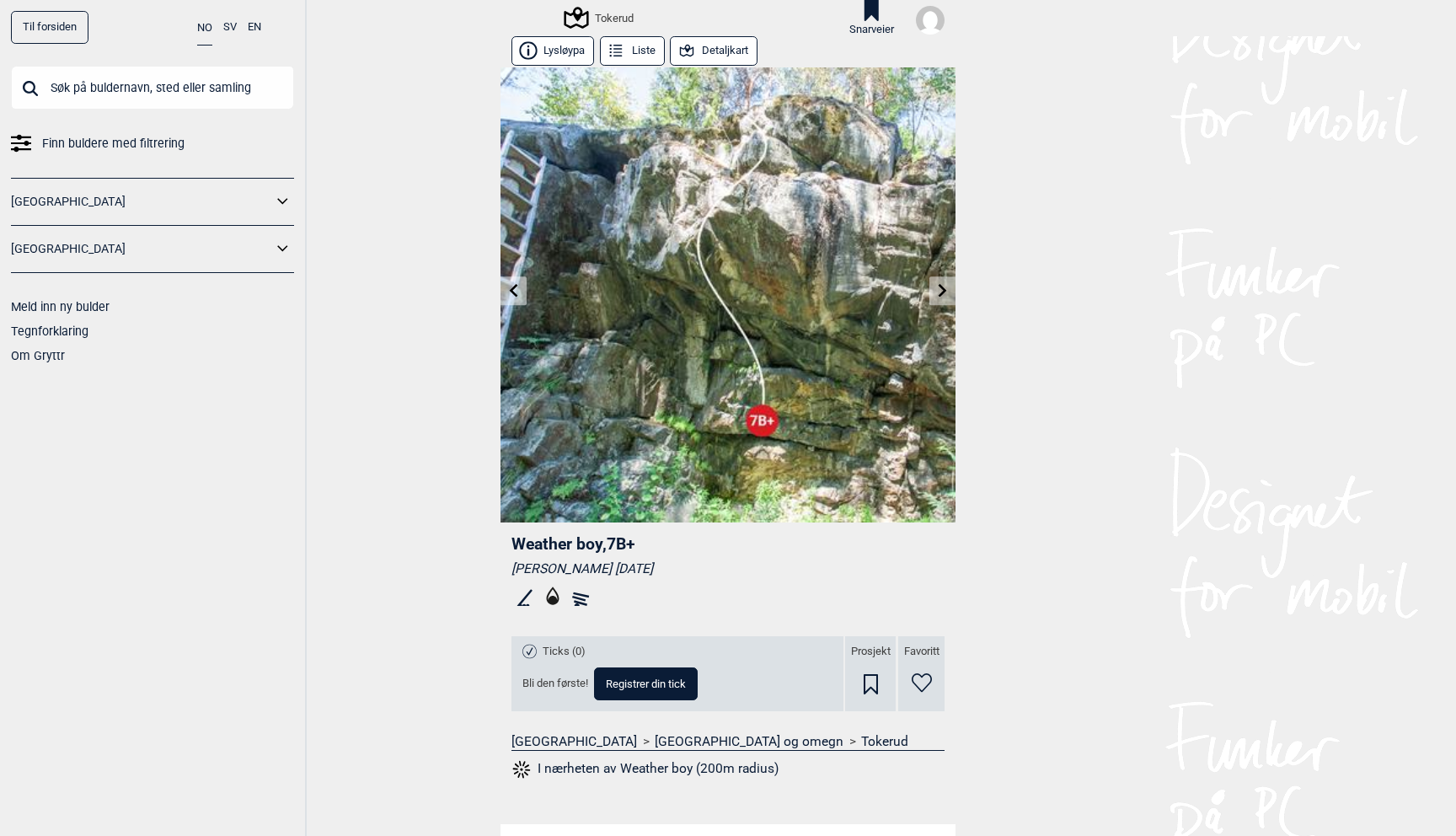
click at [936, 291] on icon at bounding box center [943, 290] width 14 height 14
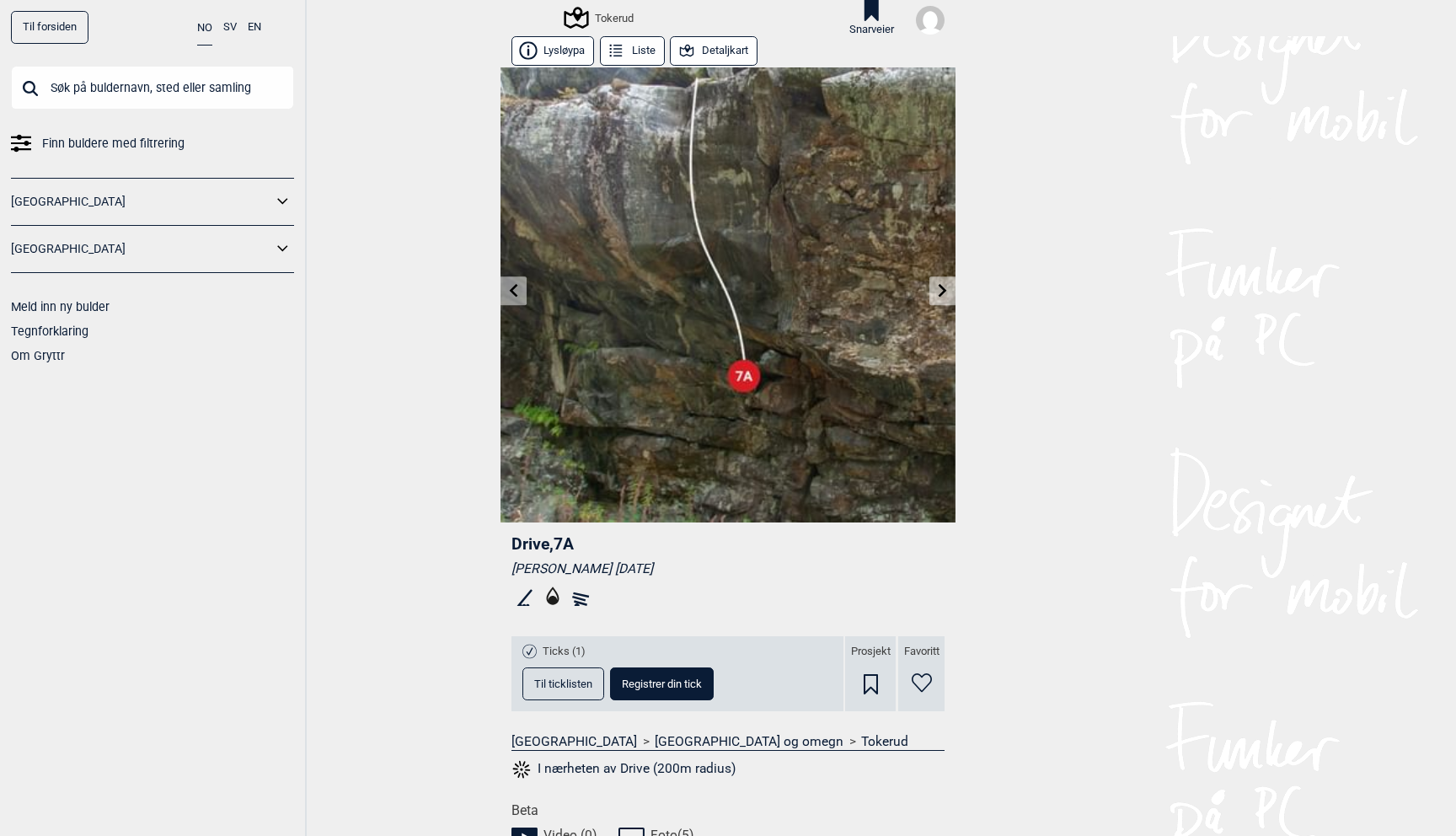
click at [936, 291] on icon at bounding box center [943, 290] width 14 height 14
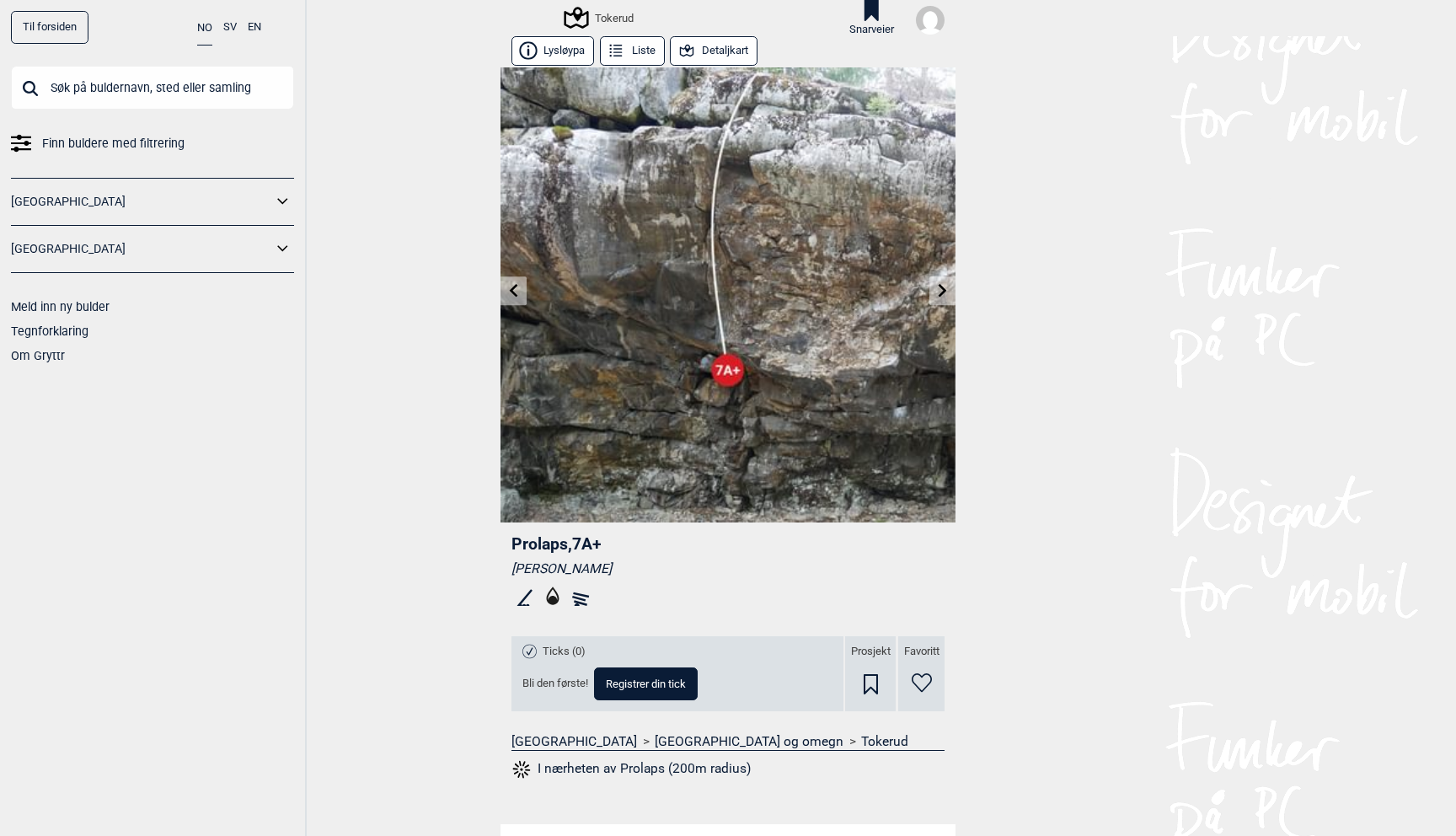
click at [936, 291] on icon at bounding box center [943, 290] width 14 height 14
